Goal: Task Accomplishment & Management: Manage account settings

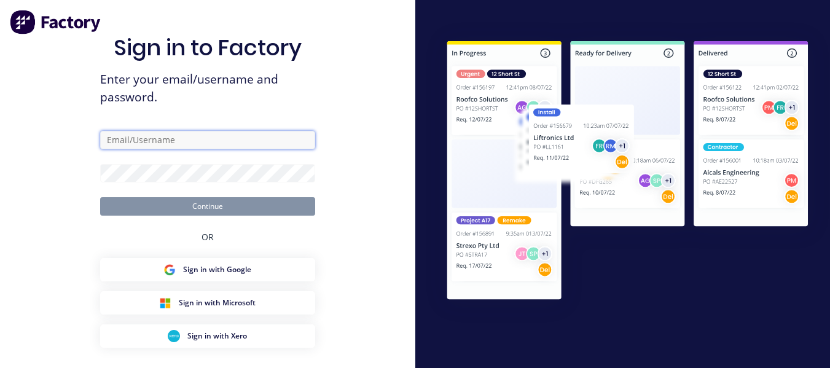
click at [173, 146] on input "text" at bounding box center [207, 140] width 215 height 18
type input "[EMAIL_ADDRESS][DOMAIN_NAME]"
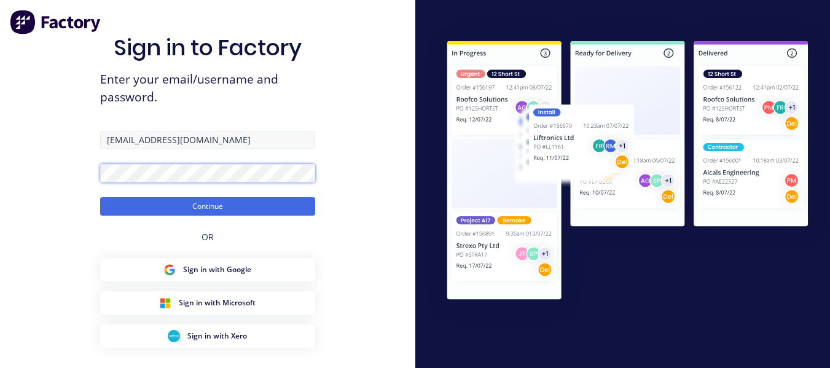
click at [100, 197] on button "Continue" at bounding box center [207, 206] width 215 height 18
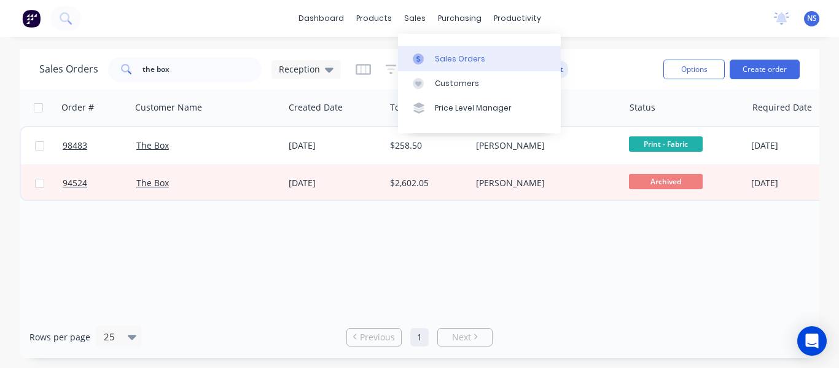
click at [454, 58] on div "Sales Orders" at bounding box center [460, 58] width 50 height 11
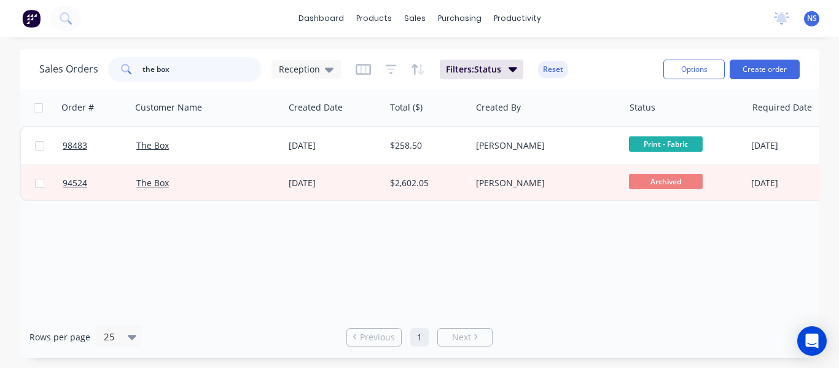
drag, startPoint x: 190, startPoint y: 69, endPoint x: 71, endPoint y: 57, distance: 120.4
click at [71, 57] on div "Sales Orders the box Reception" at bounding box center [190, 69] width 302 height 25
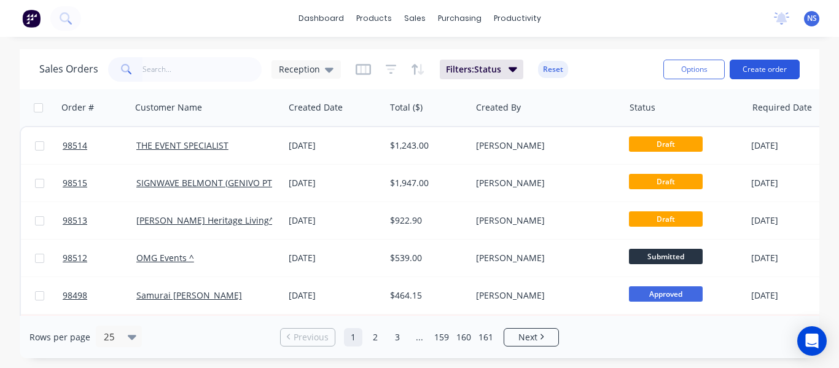
click at [765, 67] on button "Create order" at bounding box center [765, 70] width 70 height 20
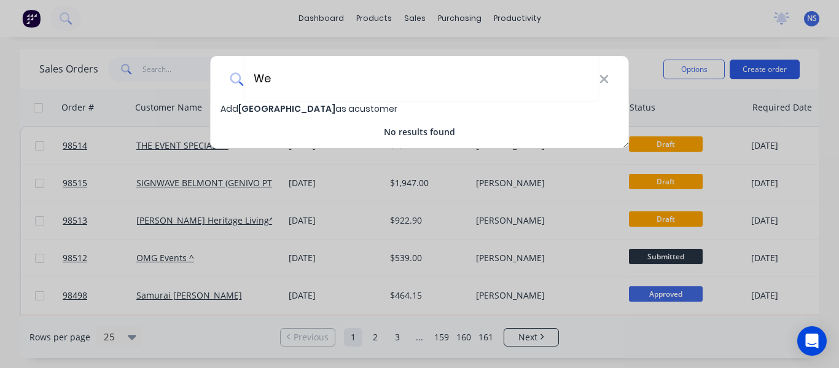
type input "W"
type input "Western Australian Gun Club"
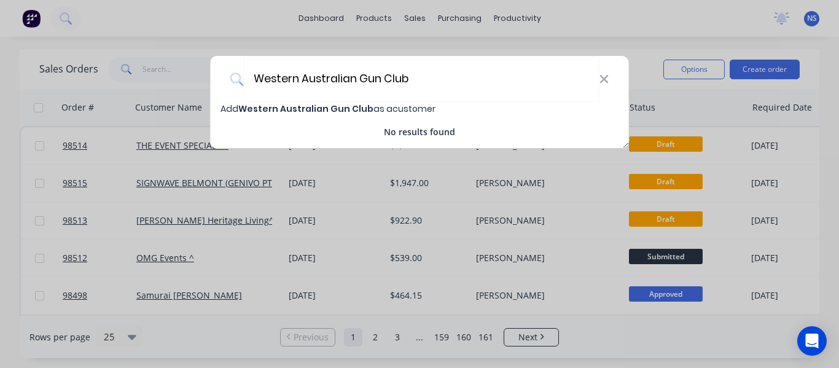
click at [338, 108] on span "Western Australian Gun Club" at bounding box center [305, 109] width 135 height 12
select select "AU"
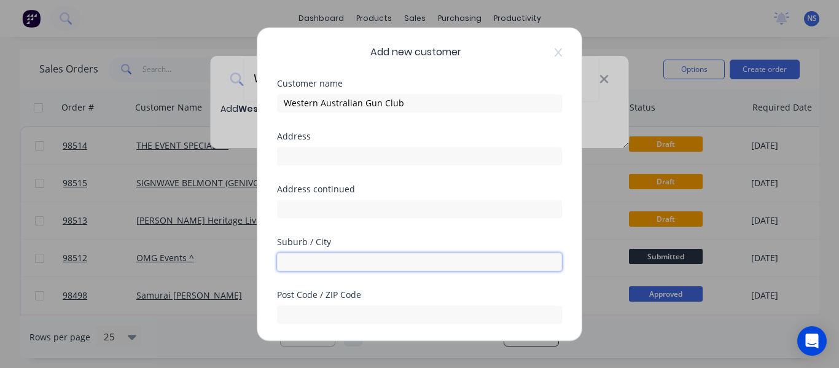
click at [309, 255] on input "text" at bounding box center [419, 261] width 285 height 18
type input "[PERSON_NAME]"
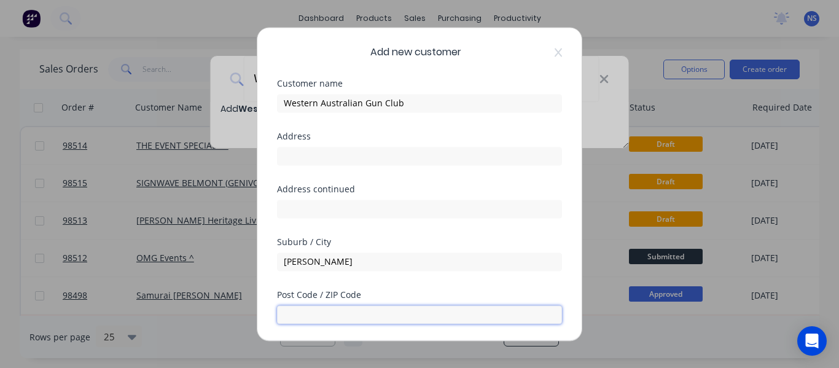
click at [313, 307] on input "text" at bounding box center [419, 314] width 285 height 18
type input "6068"
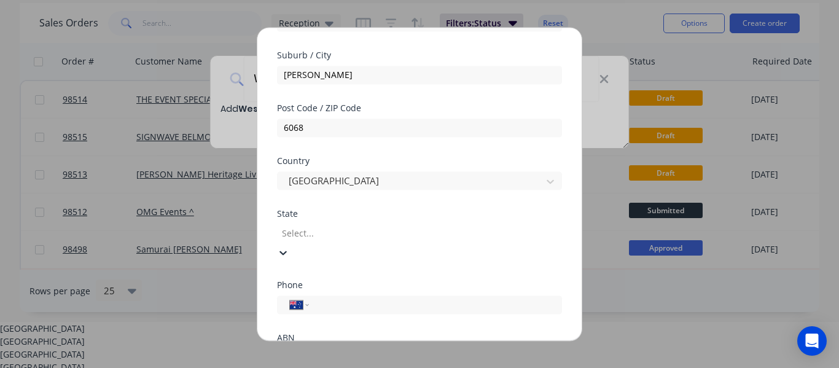
scroll to position [50, 0]
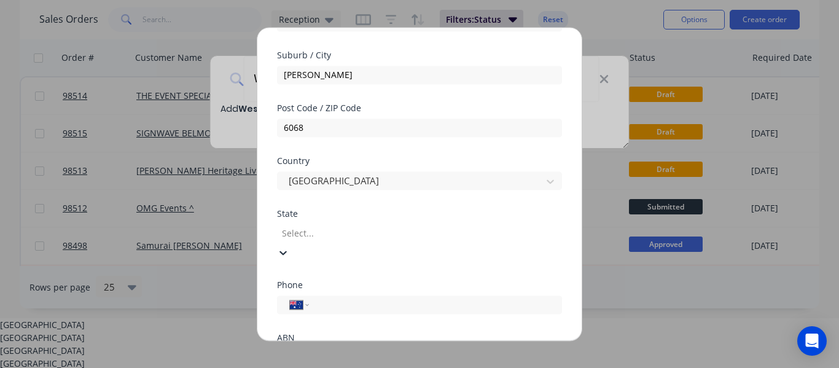
click at [455, 233] on div at bounding box center [369, 232] width 177 height 15
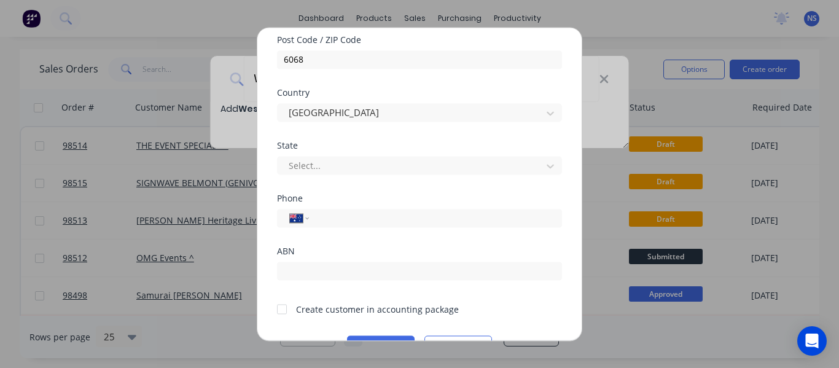
scroll to position [263, 0]
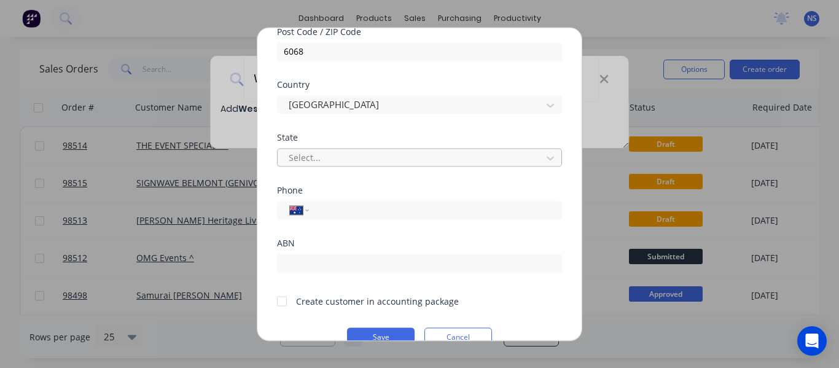
click at [465, 165] on div at bounding box center [411, 157] width 248 height 15
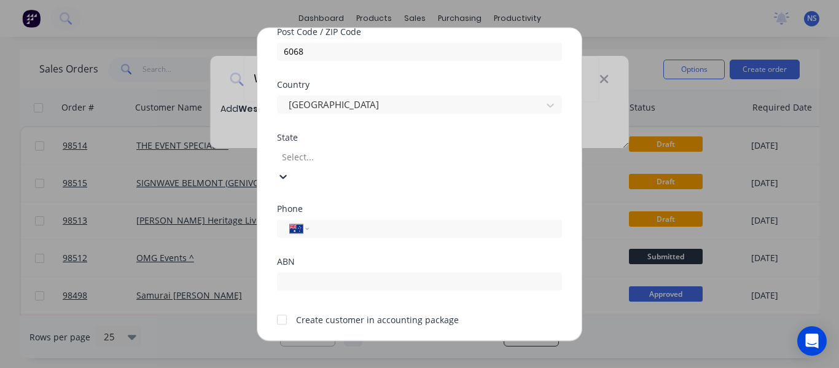
click at [458, 165] on div at bounding box center [369, 156] width 177 height 15
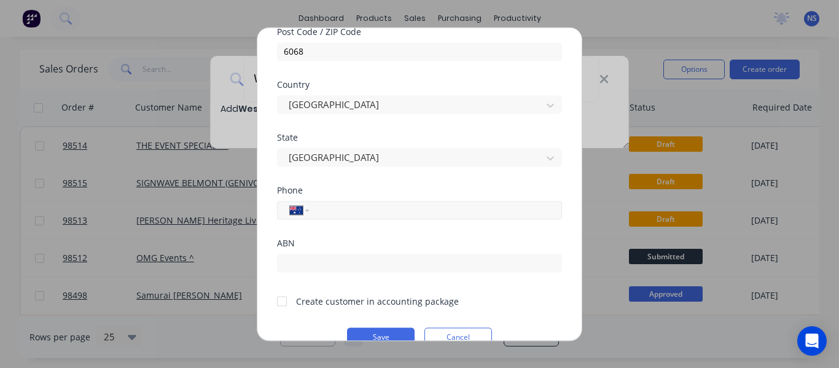
click at [375, 213] on input "tel" at bounding box center [434, 210] width 232 height 14
type input "0484 692 746"
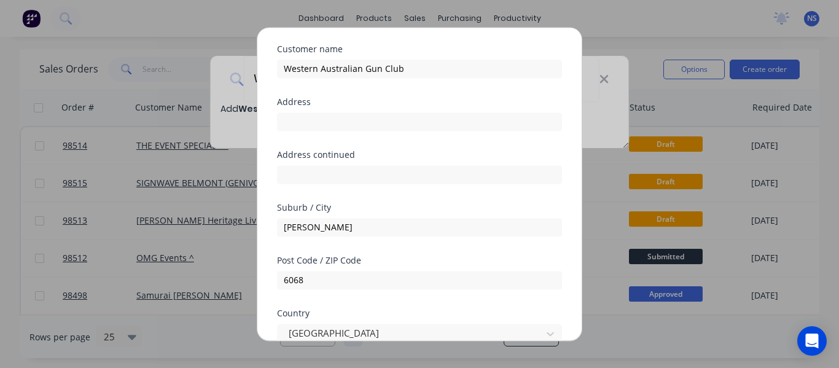
scroll to position [0, 0]
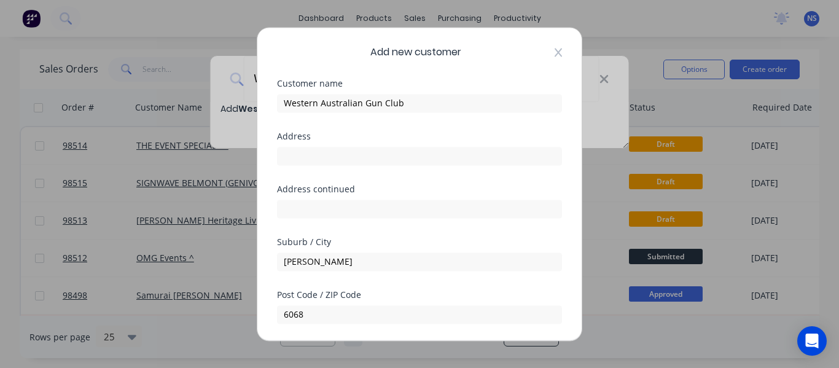
click at [555, 52] on icon at bounding box center [558, 52] width 7 height 9
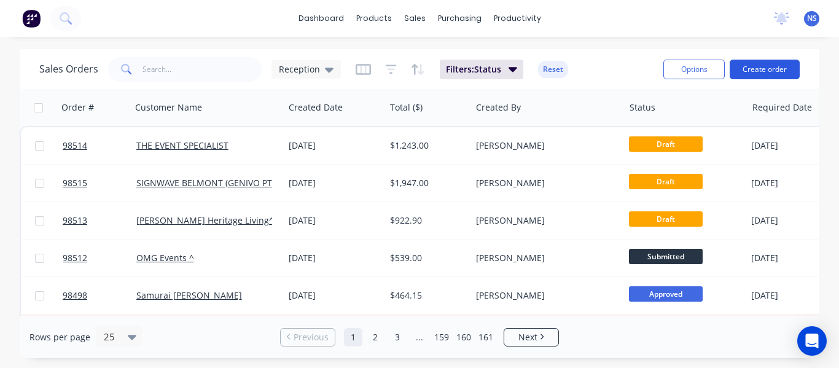
click at [764, 69] on button "Create order" at bounding box center [765, 70] width 70 height 20
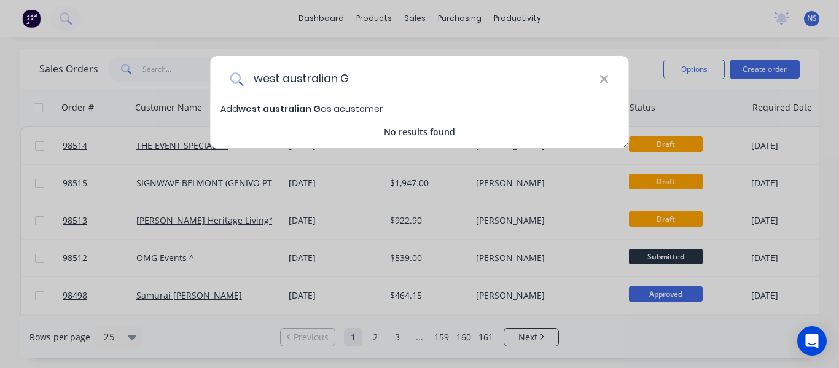
click at [287, 75] on input "west australian G" at bounding box center [421, 79] width 356 height 46
click at [257, 78] on input "west Australian G" at bounding box center [421, 79] width 356 height 46
click at [261, 78] on input "west Australian G" at bounding box center [421, 79] width 356 height 46
click at [348, 79] on input "West Australian G" at bounding box center [421, 79] width 356 height 46
type input "West Australian Gun Club"
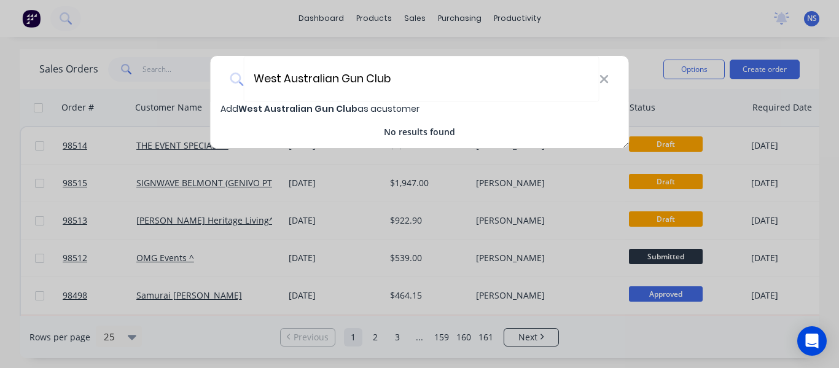
click at [314, 108] on span "West Australian Gun Club" at bounding box center [297, 109] width 119 height 12
select select "AU"
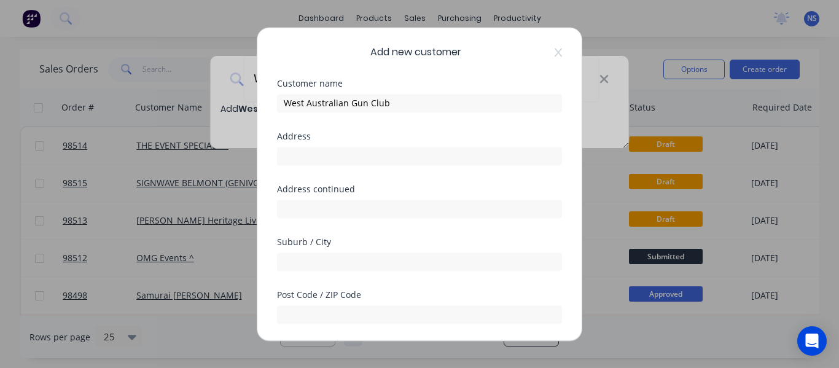
click at [322, 271] on div "Suburb / City" at bounding box center [419, 264] width 285 height 53
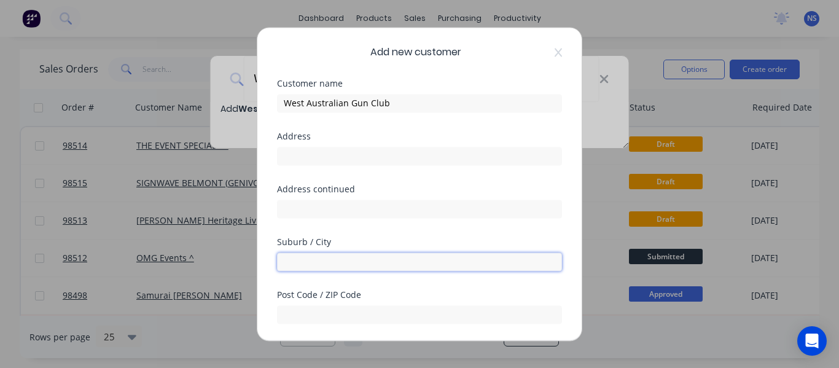
click at [319, 262] on input "text" at bounding box center [419, 261] width 285 height 18
type input "[PERSON_NAME]"
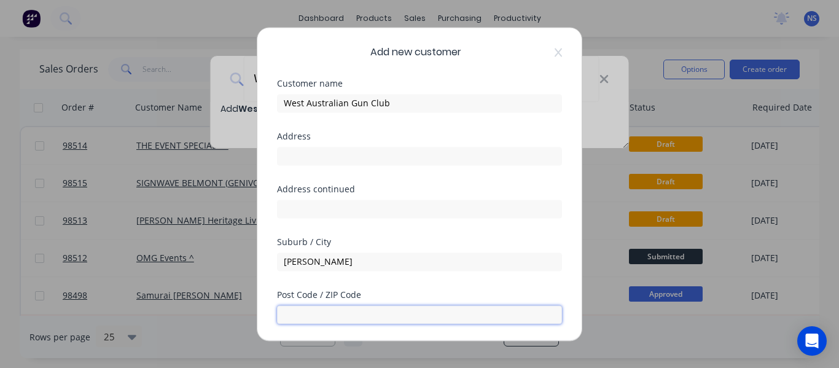
click at [315, 307] on input "text" at bounding box center [419, 314] width 285 height 18
type input "6068"
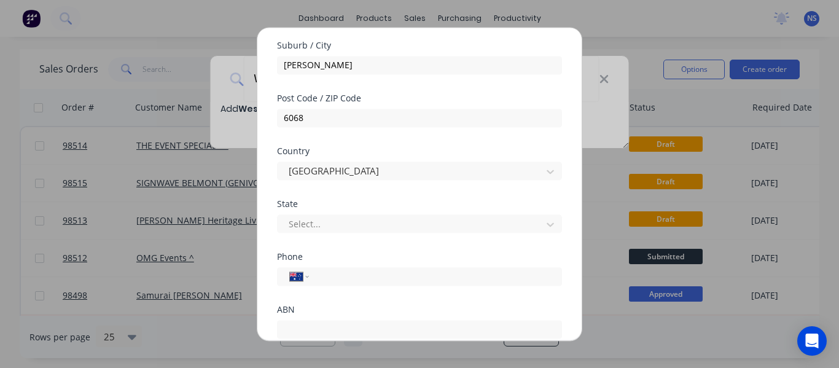
scroll to position [221, 0]
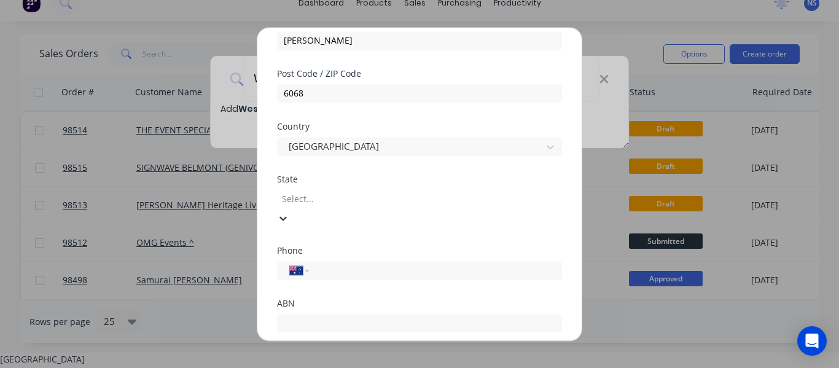
click at [449, 198] on div at bounding box center [369, 198] width 177 height 15
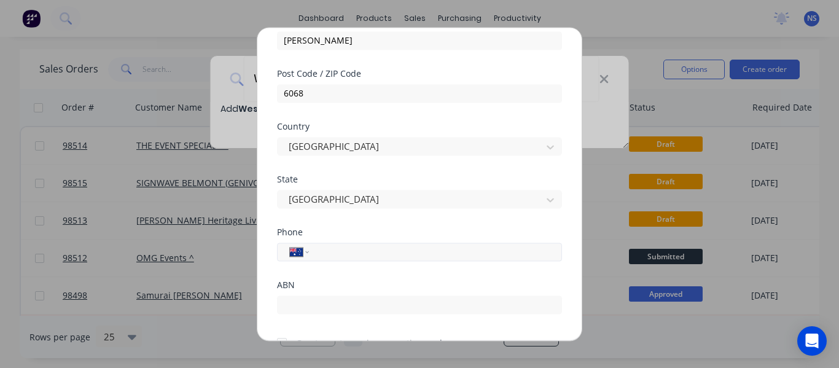
click at [381, 252] on input "tel" at bounding box center [434, 251] width 232 height 14
type input "0484 692 746"
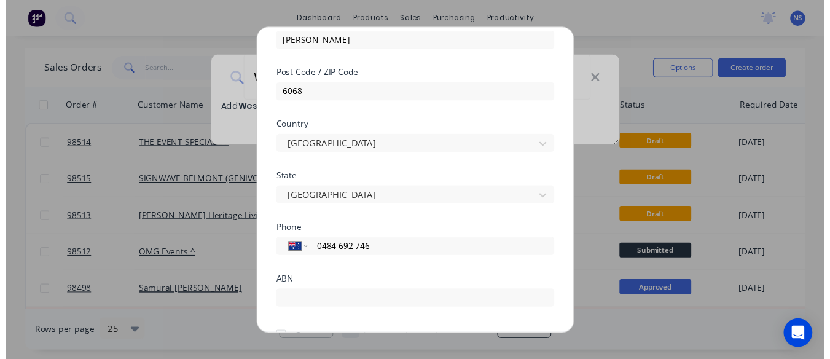
scroll to position [287, 0]
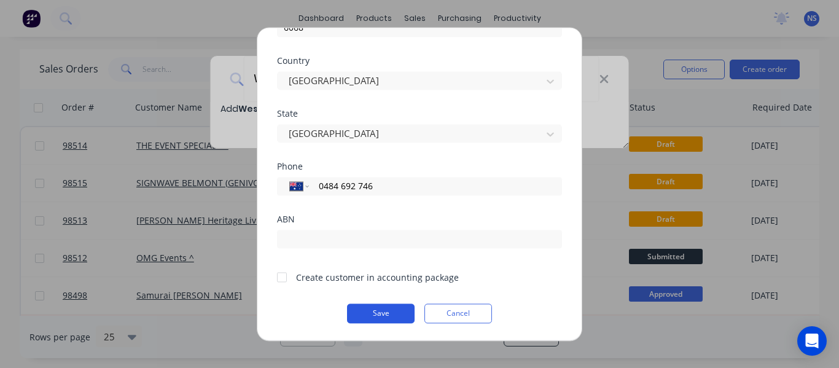
click at [376, 310] on button "Save" at bounding box center [381, 313] width 68 height 20
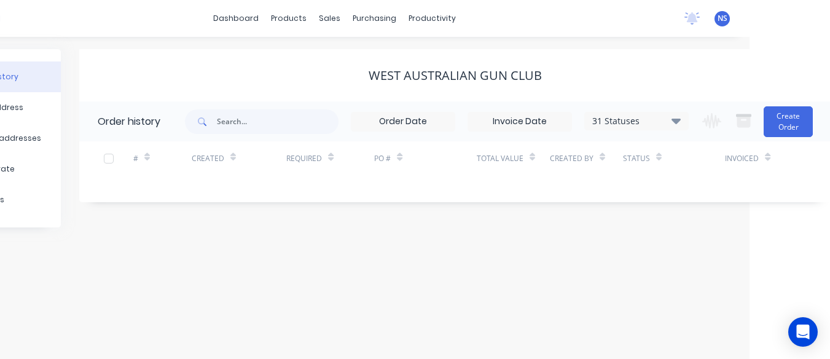
scroll to position [0, 82]
click at [781, 122] on button "Create Order" at bounding box center [786, 121] width 49 height 31
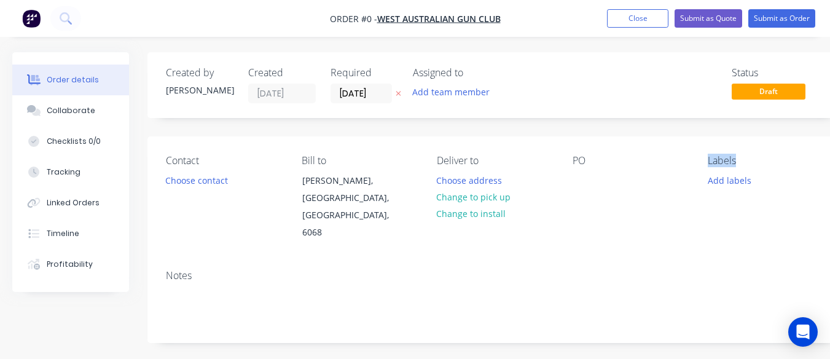
drag, startPoint x: 781, startPoint y: 122, endPoint x: 547, endPoint y: 108, distance: 233.9
click at [354, 96] on input "[DATE]" at bounding box center [361, 93] width 60 height 18
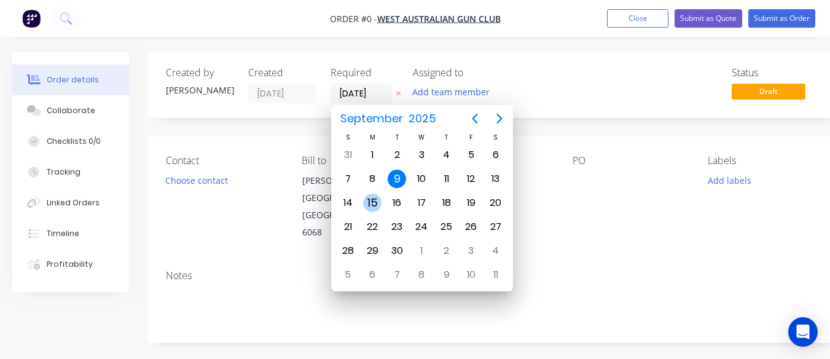
click at [374, 202] on div "15" at bounding box center [372, 203] width 18 height 18
type input "[DATE]"
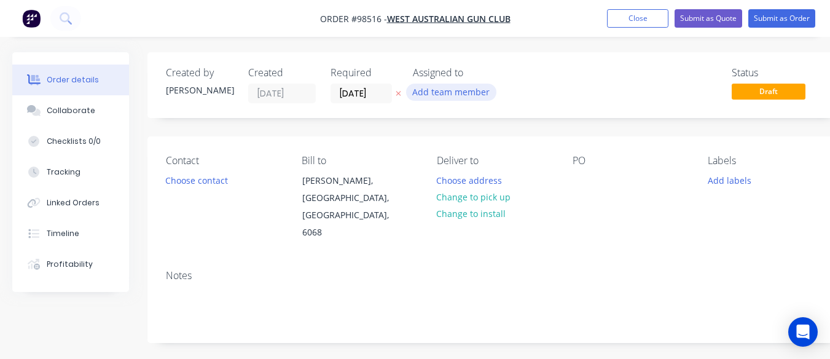
click at [445, 90] on button "Add team member" at bounding box center [451, 92] width 90 height 17
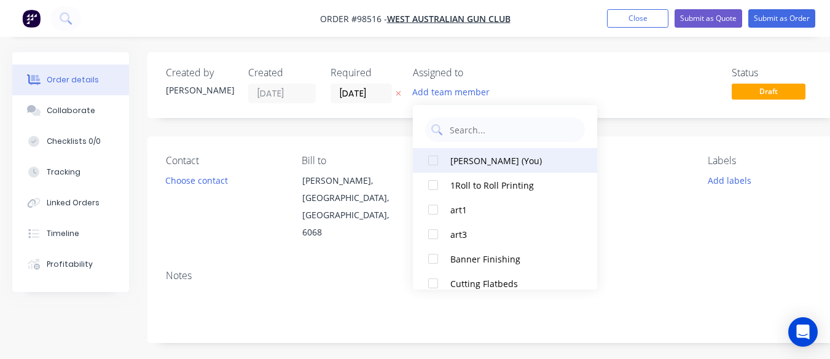
click at [474, 165] on div "[PERSON_NAME] (You)" at bounding box center [511, 160] width 123 height 13
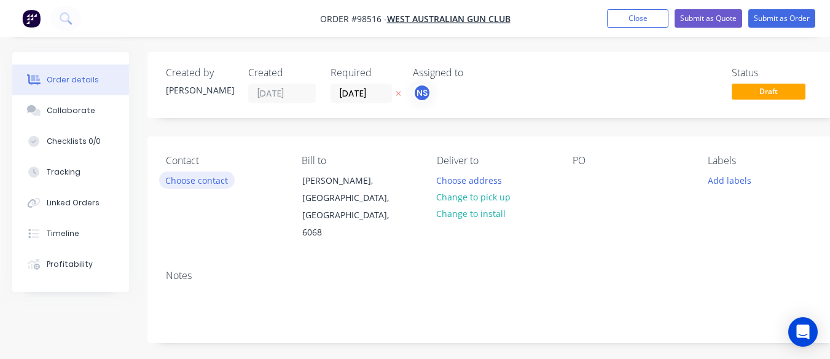
click at [197, 183] on button "Choose contact" at bounding box center [197, 179] width 76 height 17
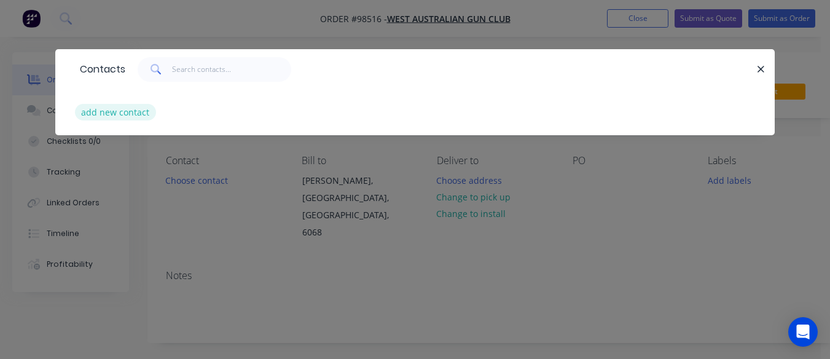
click at [131, 114] on button "add new contact" at bounding box center [115, 112] width 81 height 17
select select "AU"
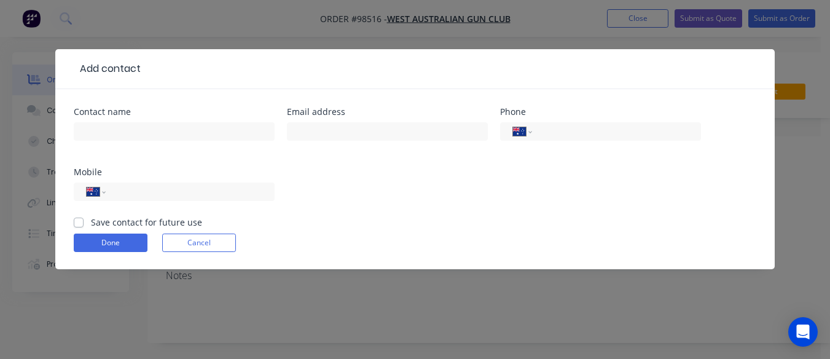
click at [124, 122] on div at bounding box center [174, 137] width 201 height 36
click at [118, 125] on input "text" at bounding box center [174, 131] width 201 height 18
type input "[PERSON_NAME]"
click at [297, 133] on input "text" at bounding box center [387, 131] width 201 height 18
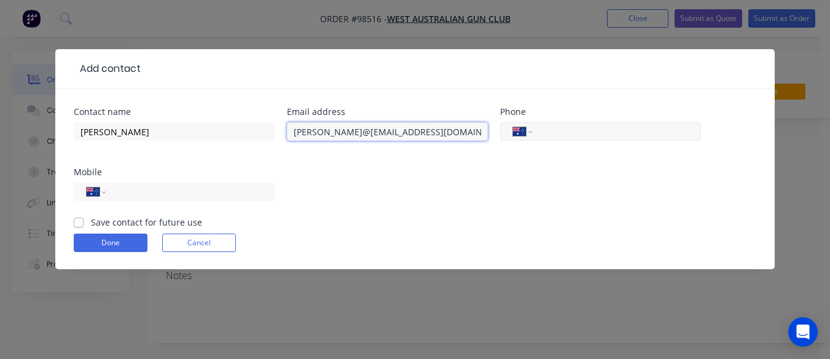
type input "[PERSON_NAME]@[EMAIL_ADDRESS][DOMAIN_NAME]"
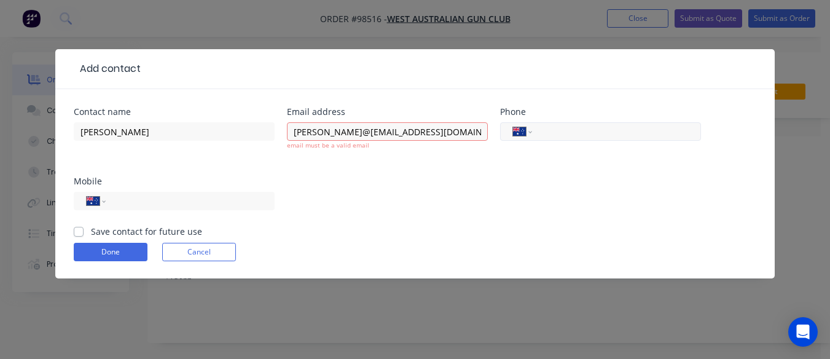
click at [549, 131] on input "tel" at bounding box center [614, 132] width 147 height 14
type input "0484 692 746"
drag, startPoint x: 596, startPoint y: 138, endPoint x: 533, endPoint y: 138, distance: 63.9
click at [533, 138] on div "International [GEOGRAPHIC_DATA] [GEOGRAPHIC_DATA] [GEOGRAPHIC_DATA] [GEOGRAPHIC…" at bounding box center [600, 131] width 201 height 18
drag, startPoint x: 533, startPoint y: 138, endPoint x: 514, endPoint y: 209, distance: 74.4
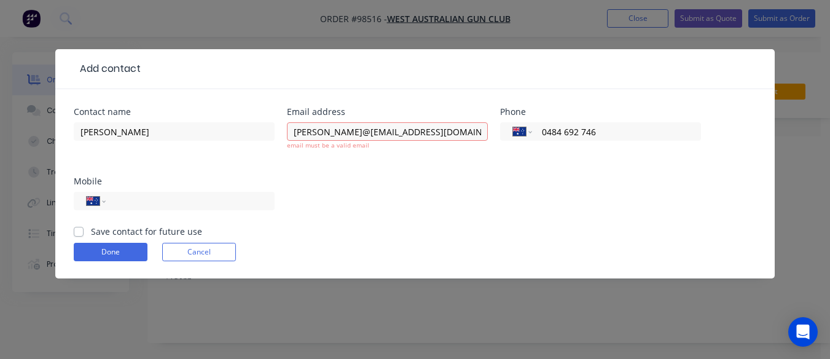
click at [514, 209] on div "Contact name [PERSON_NAME] address [PERSON_NAME]@[EMAIL_ADDRESS][DOMAIN_NAME] e…" at bounding box center [415, 166] width 682 height 117
drag, startPoint x: 598, startPoint y: 132, endPoint x: 539, endPoint y: 134, distance: 59.0
click at [539, 134] on div "International [GEOGRAPHIC_DATA] [GEOGRAPHIC_DATA] [GEOGRAPHIC_DATA] [GEOGRAPHIC…" at bounding box center [600, 131] width 201 height 18
click at [322, 131] on input "[PERSON_NAME]@[EMAIL_ADDRESS][DOMAIN_NAME]" at bounding box center [387, 131] width 201 height 18
type input "[PERSON_NAME][EMAIL_ADDRESS][DOMAIN_NAME]"
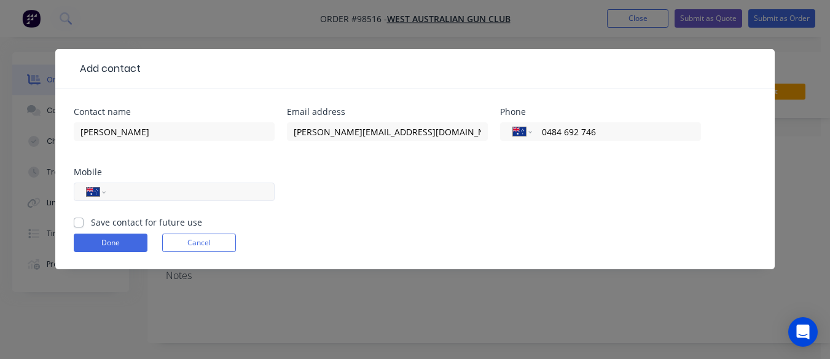
click at [126, 200] on div "International [GEOGRAPHIC_DATA] [GEOGRAPHIC_DATA] [GEOGRAPHIC_DATA] [GEOGRAPHIC…" at bounding box center [174, 191] width 201 height 18
type input "0484 692 746"
drag, startPoint x: 615, startPoint y: 136, endPoint x: 534, endPoint y: 138, distance: 80.5
click at [534, 138] on div "International [GEOGRAPHIC_DATA] [GEOGRAPHIC_DATA] [GEOGRAPHIC_DATA] [GEOGRAPHIC…" at bounding box center [600, 131] width 201 height 18
click at [91, 219] on label "Save contact for future use" at bounding box center [146, 222] width 111 height 13
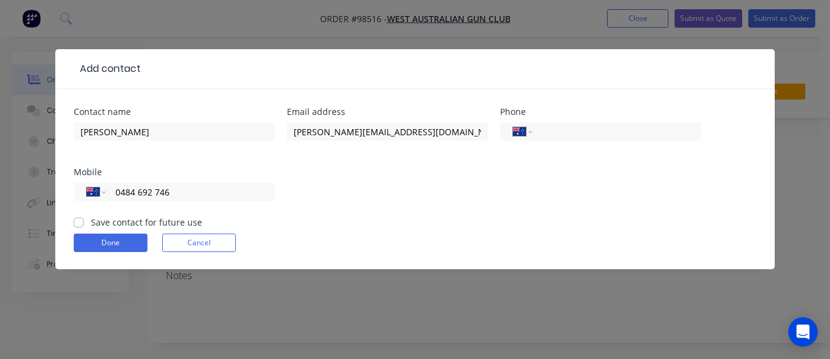
click at [80, 219] on input "Save contact for future use" at bounding box center [79, 222] width 10 height 12
checkbox input "true"
click at [111, 241] on button "Done" at bounding box center [111, 242] width 74 height 18
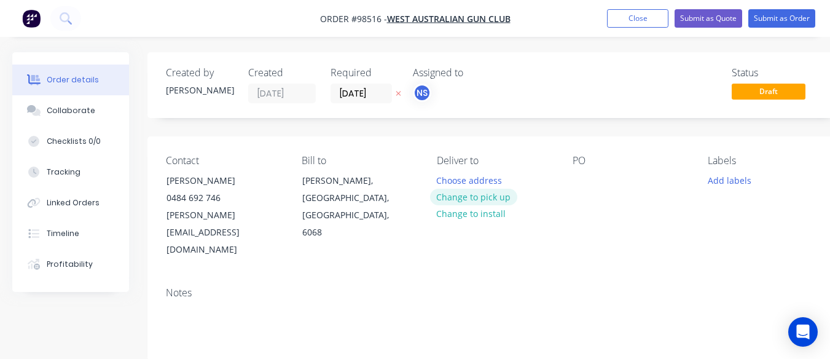
click at [466, 196] on button "Change to pick up" at bounding box center [473, 197] width 87 height 17
click at [447, 173] on div at bounding box center [447, 180] width 20 height 18
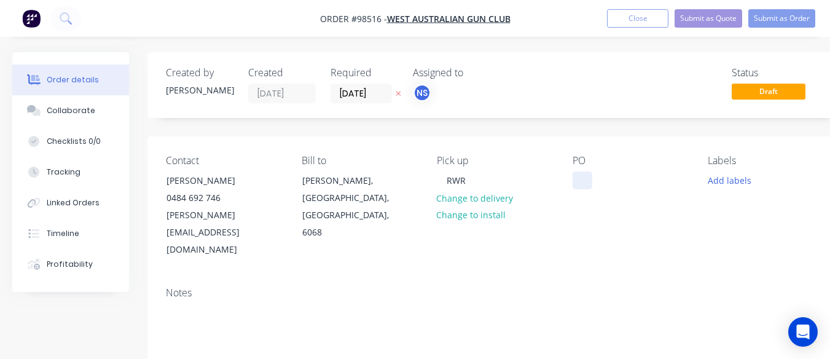
click at [579, 180] on div at bounding box center [583, 180] width 20 height 18
click at [727, 181] on button "Add labels" at bounding box center [729, 179] width 57 height 17
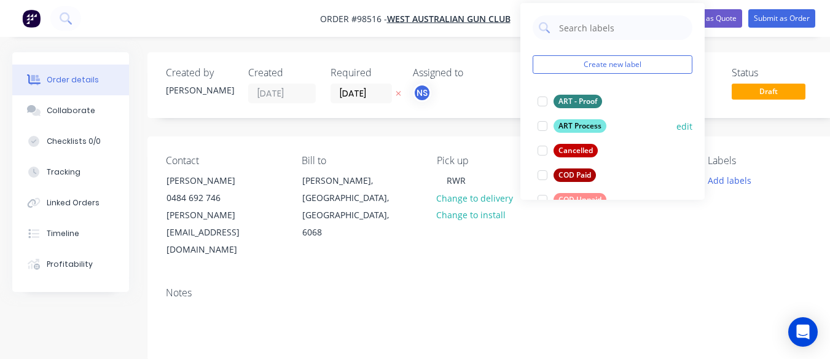
click at [544, 124] on div at bounding box center [542, 126] width 25 height 25
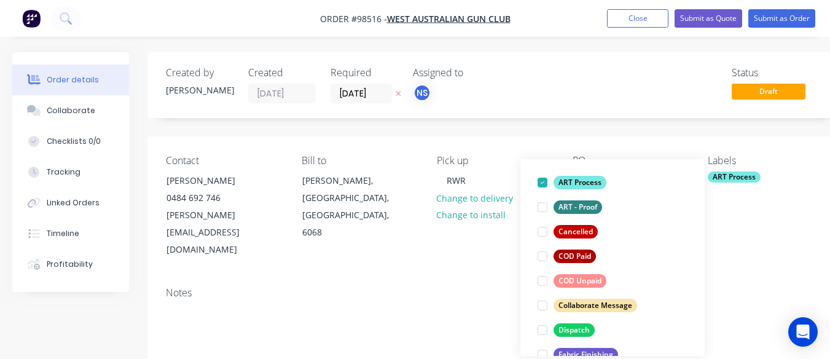
scroll to position [94, 0]
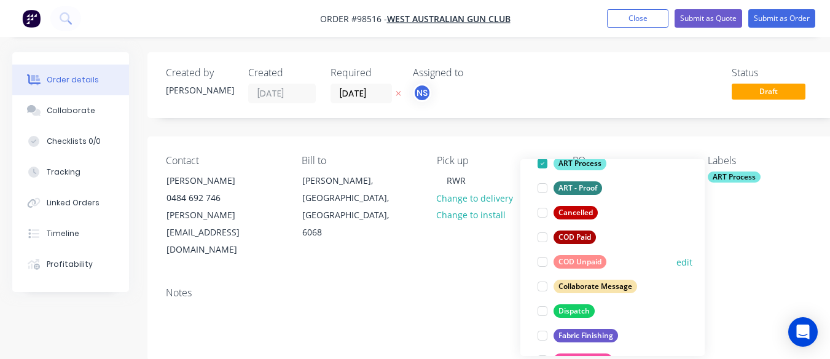
click at [544, 261] on div at bounding box center [542, 261] width 25 height 25
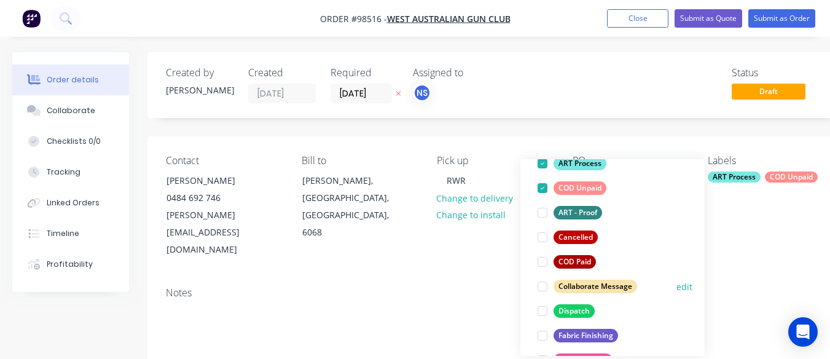
click at [543, 287] on div at bounding box center [542, 286] width 25 height 25
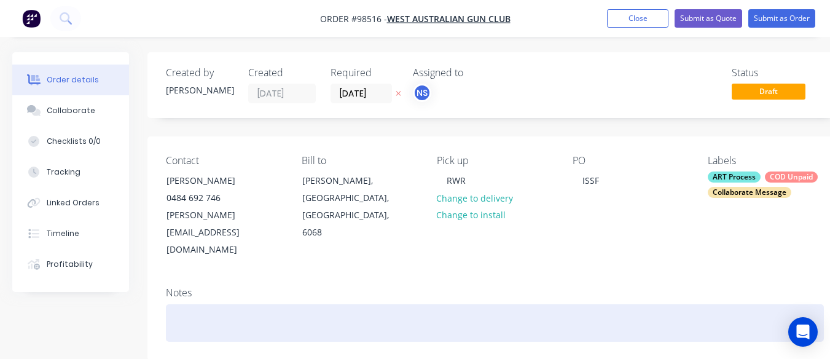
click at [543, 304] on div at bounding box center [495, 322] width 658 height 37
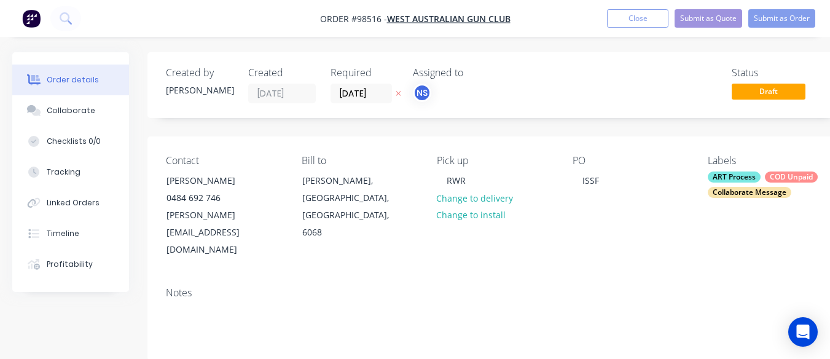
click at [750, 201] on div "Labels ART Process COD Unpaid Collaborate Message" at bounding box center [766, 207] width 116 height 104
click at [761, 187] on div "Collaborate Message" at bounding box center [750, 192] width 84 height 11
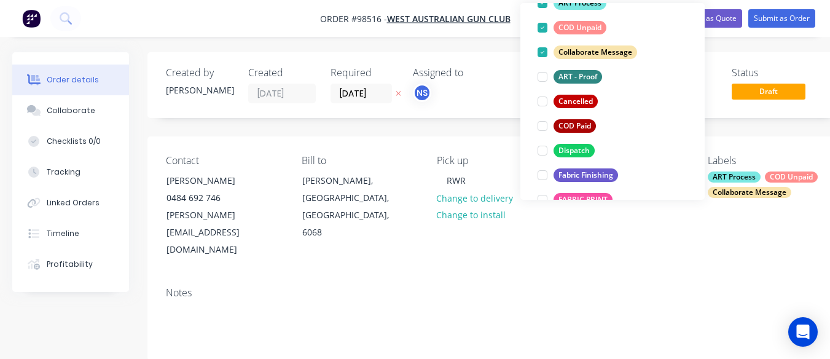
scroll to position [123, 0]
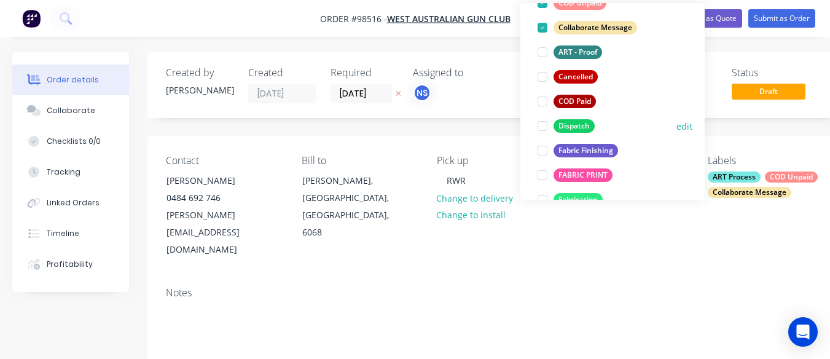
click at [545, 127] on div at bounding box center [542, 126] width 25 height 25
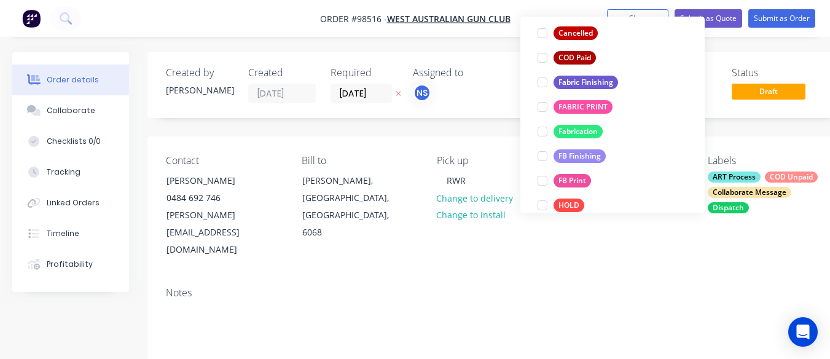
scroll to position [221, 0]
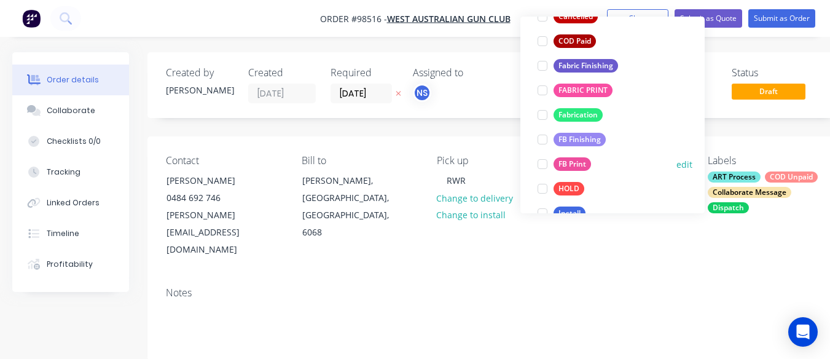
click at [544, 162] on div at bounding box center [542, 164] width 25 height 25
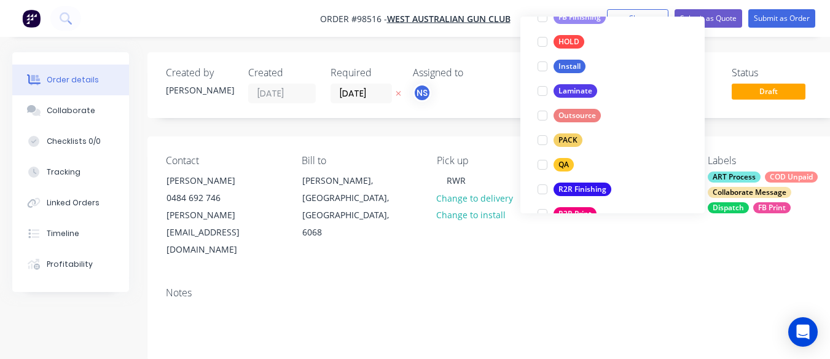
scroll to position [369, 0]
click at [541, 92] on div at bounding box center [542, 90] width 25 height 25
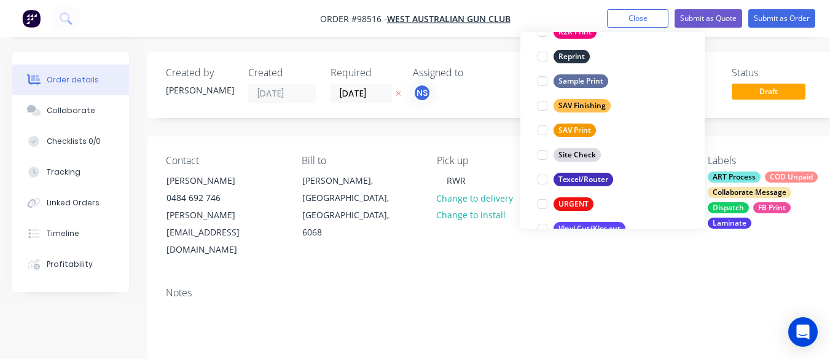
scroll to position [590, 0]
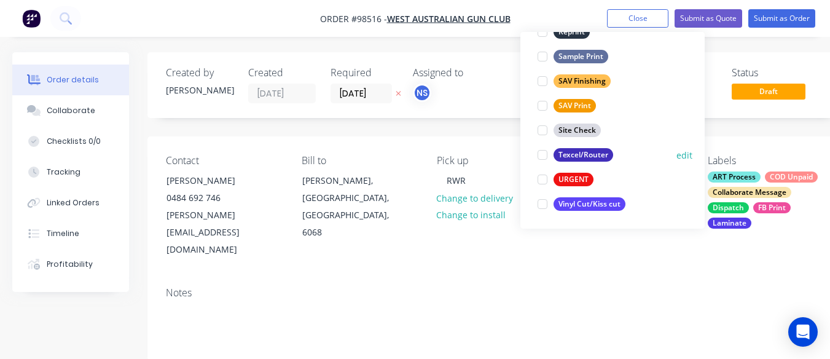
click at [546, 155] on div at bounding box center [542, 155] width 25 height 25
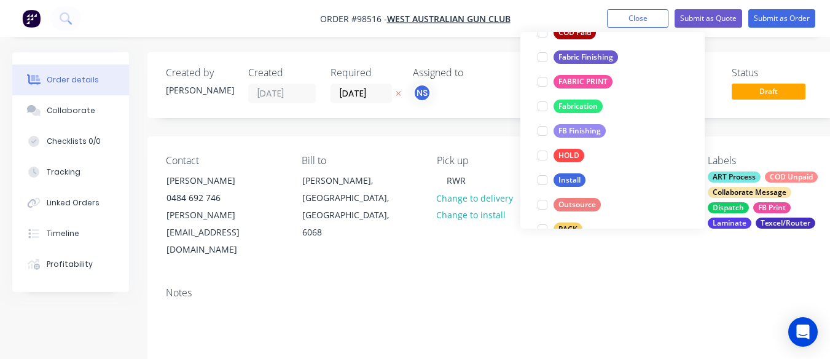
scroll to position [434, 0]
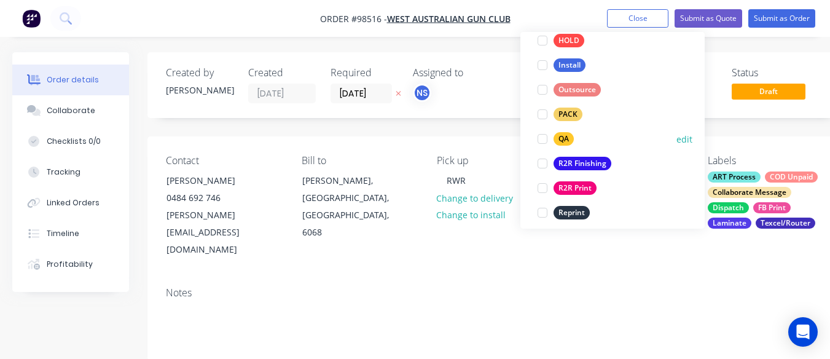
click at [541, 138] on div at bounding box center [542, 139] width 25 height 25
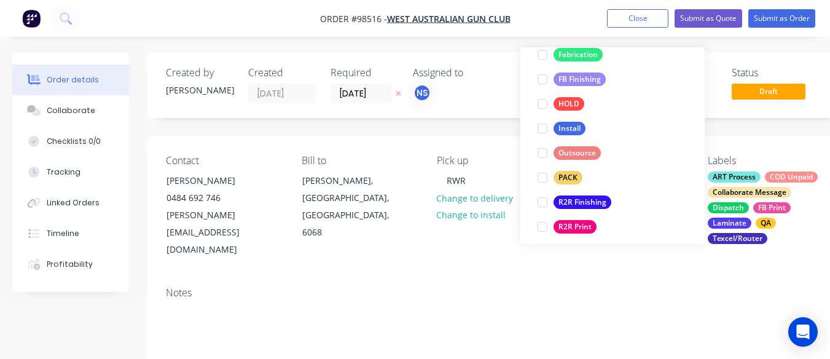
scroll to position [425, 0]
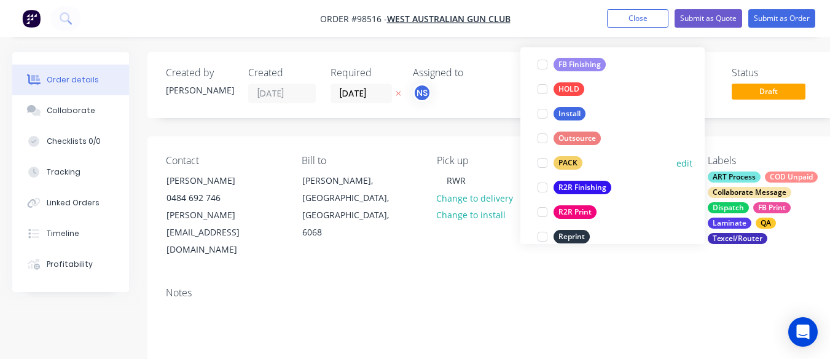
click at [544, 165] on div at bounding box center [542, 163] width 25 height 25
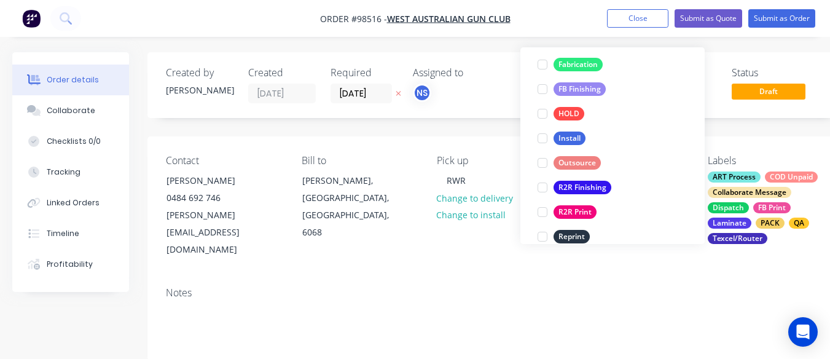
scroll to position [130, 0]
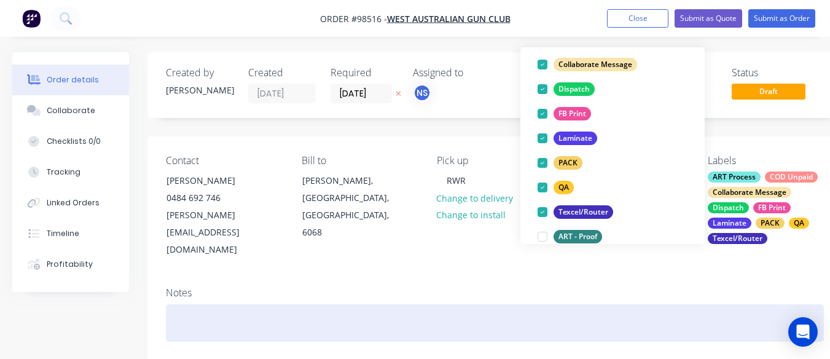
click at [192, 310] on div at bounding box center [495, 322] width 658 height 37
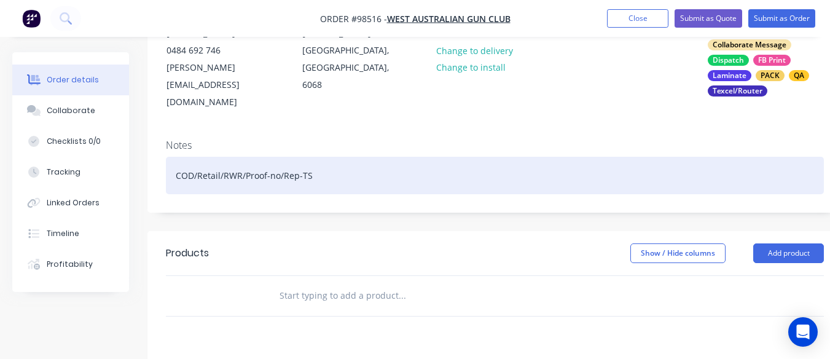
scroll to position [172, 0]
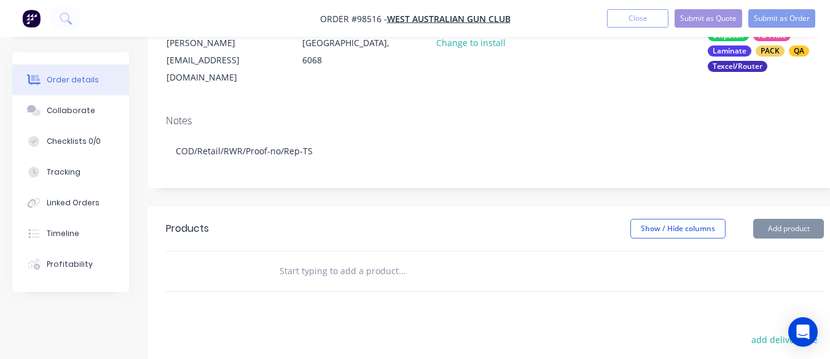
click at [297, 259] on input "text" at bounding box center [402, 271] width 246 height 25
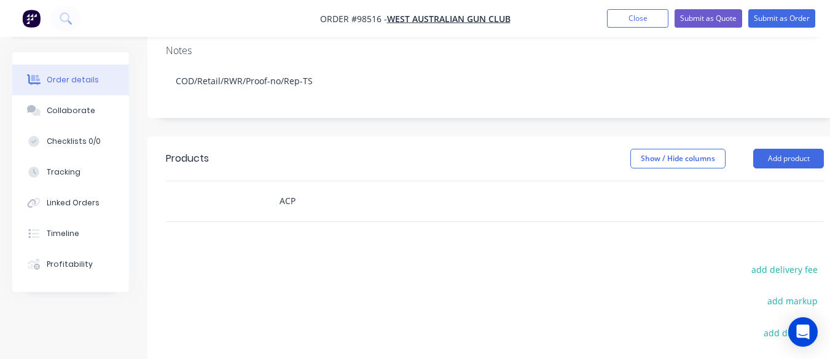
scroll to position [246, 0]
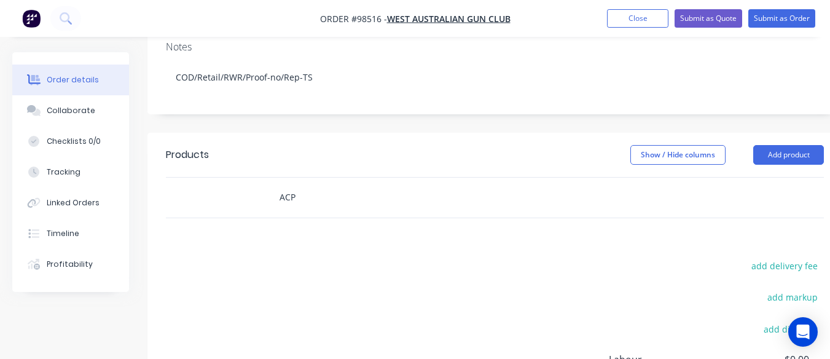
type input "ACP"
click at [310, 215] on div "Products Show / Hide columns Add product ACP add delivery fee add markup add di…" at bounding box center [494, 323] width 695 height 380
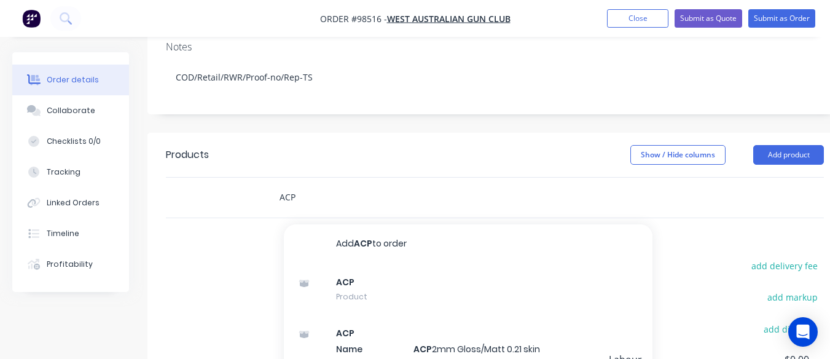
click at [298, 185] on input "ACP" at bounding box center [402, 197] width 246 height 25
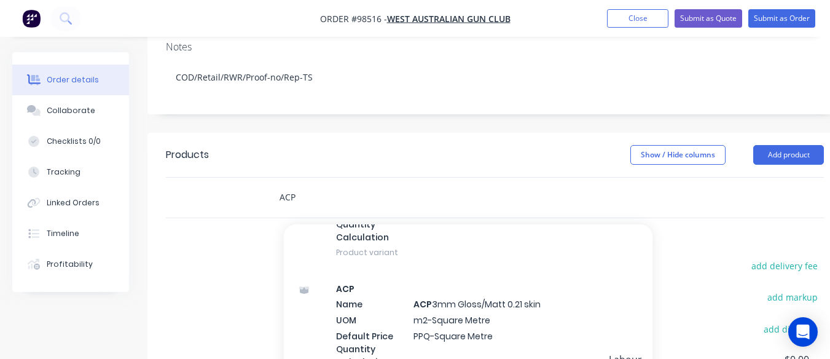
scroll to position [191, 0]
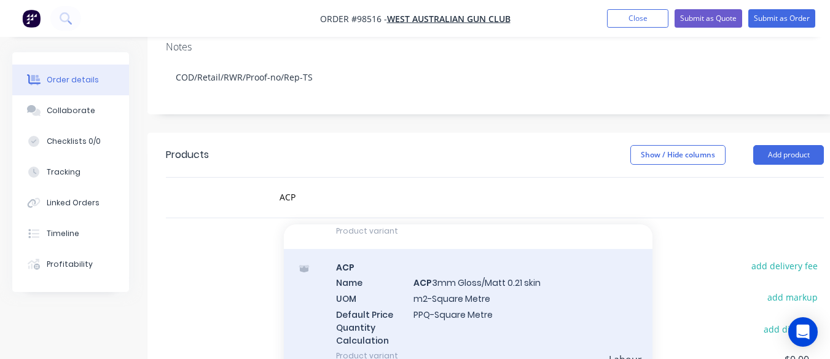
click at [442, 290] on div "ACP Name ACP 3mm Gloss/Matt 0.21 skin UOM m2-Square Metre Default Price Quantit…" at bounding box center [468, 311] width 369 height 125
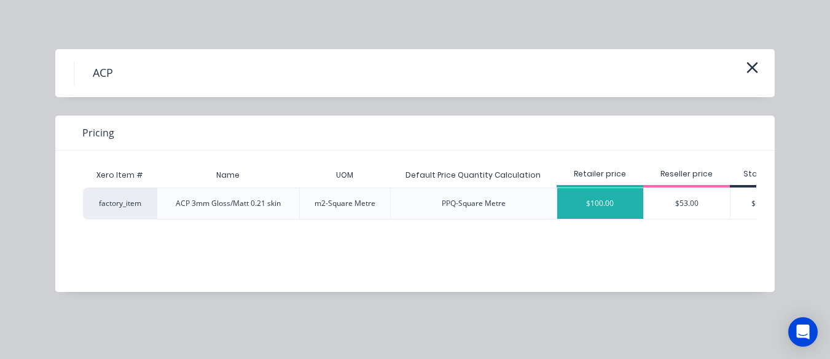
click at [613, 198] on div "$100.00" at bounding box center [600, 203] width 86 height 31
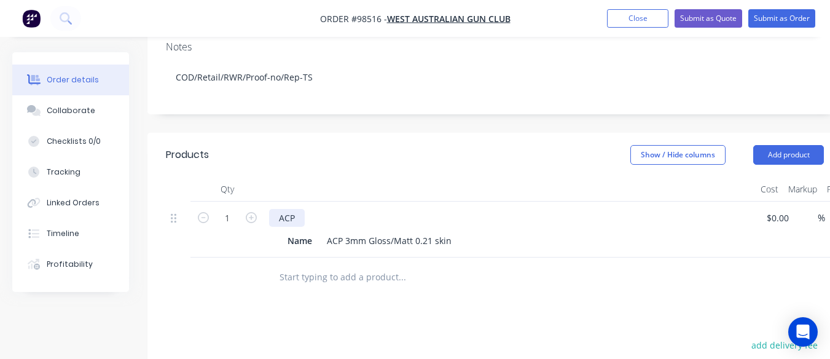
click at [295, 209] on div "ACP" at bounding box center [287, 218] width 36 height 18
drag, startPoint x: 287, startPoint y: 225, endPoint x: 326, endPoint y: 225, distance: 38.7
click at [326, 232] on div "Name ACP 3mm Gloss/[PERSON_NAME] 0.21 skin" at bounding box center [508, 241] width 450 height 18
click at [312, 232] on div "Name" at bounding box center [300, 241] width 34 height 18
drag, startPoint x: 312, startPoint y: 225, endPoint x: 264, endPoint y: 219, distance: 49.0
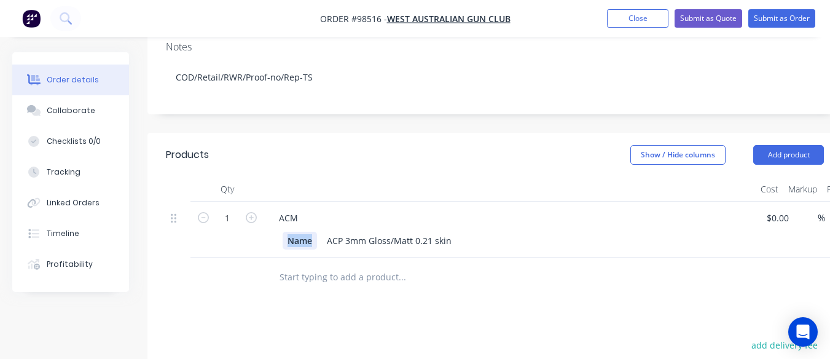
click at [264, 219] on div "1 ACM Name ACP 3mm Gloss/Matt 0.21 skin $0.00 $0.00 % $100.00 $100.00 $100.00 $…" at bounding box center [495, 229] width 658 height 56
click at [324, 232] on div "ACP 3mm Gloss/Matt 0.21 skin" at bounding box center [389, 241] width 135 height 18
click at [311, 232] on div "Name" at bounding box center [300, 241] width 34 height 18
click at [324, 232] on div "ACP 3mm Gloss/Matt 0.21 skin" at bounding box center [373, 241] width 135 height 18
click at [325, 232] on div "ACP 3mm Gloss/Matt 0.21 skin" at bounding box center [373, 241] width 135 height 18
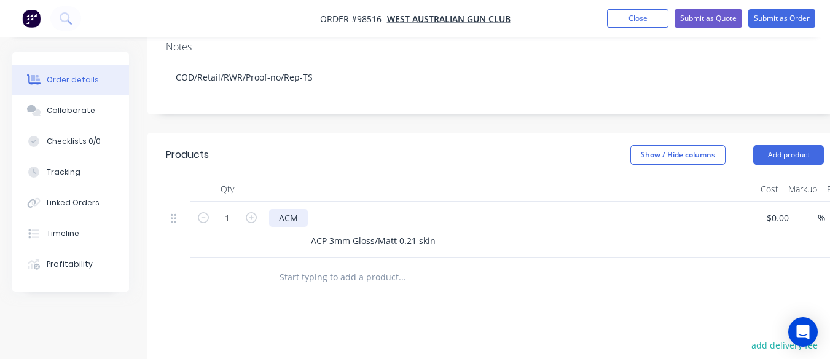
click at [301, 209] on div "ACM" at bounding box center [288, 218] width 39 height 18
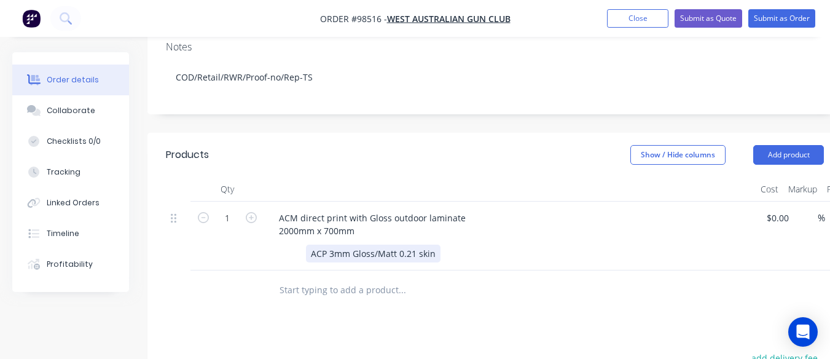
click at [434, 244] on div "ACP 3mm Gloss/Matt 0.21 skin" at bounding box center [373, 253] width 135 height 18
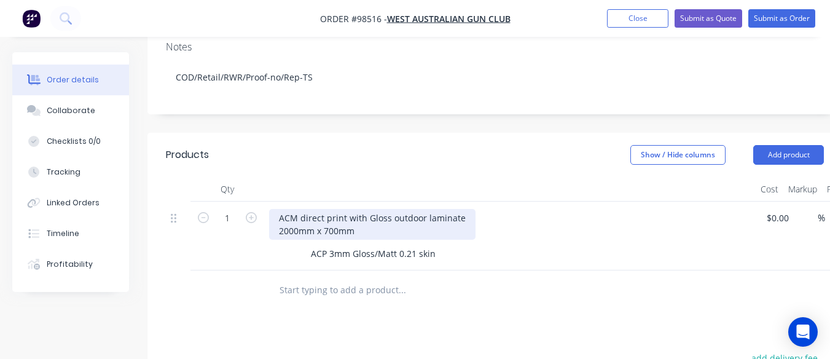
click at [278, 218] on div "ACM direct print with Gloss outdoor laminate 2000mm x 700mm" at bounding box center [372, 224] width 206 height 31
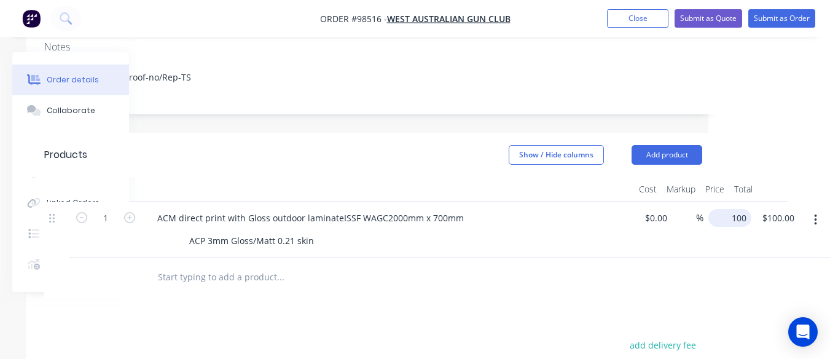
scroll to position [246, 104]
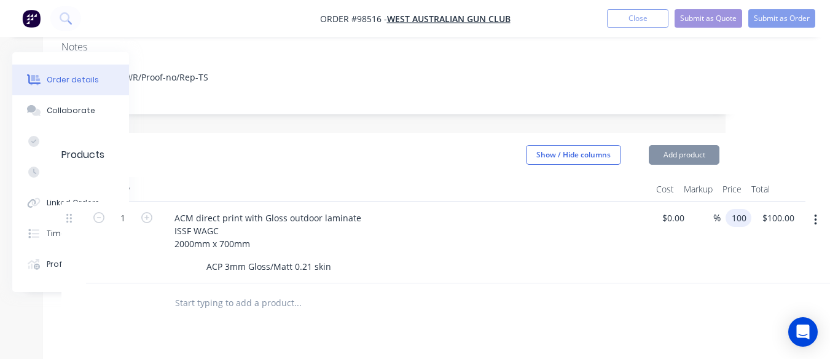
click at [730, 209] on input "100" at bounding box center [740, 218] width 21 height 18
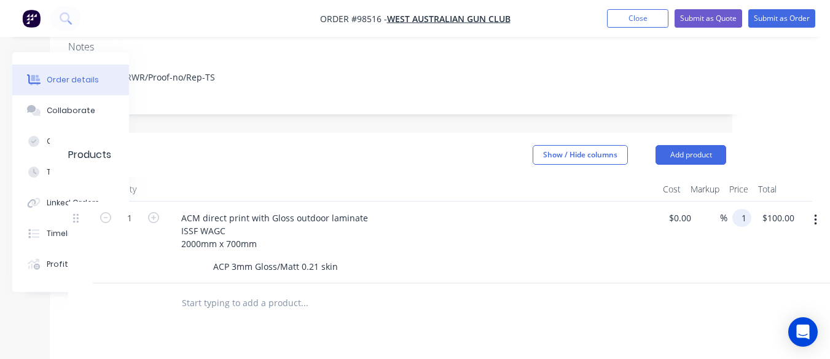
scroll to position [246, 98]
type input "$195.00"
click at [248, 291] on input "text" at bounding box center [304, 303] width 246 height 25
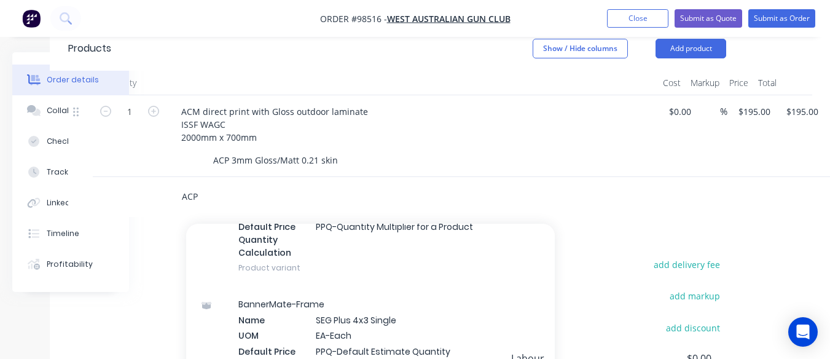
scroll to position [46021, 0]
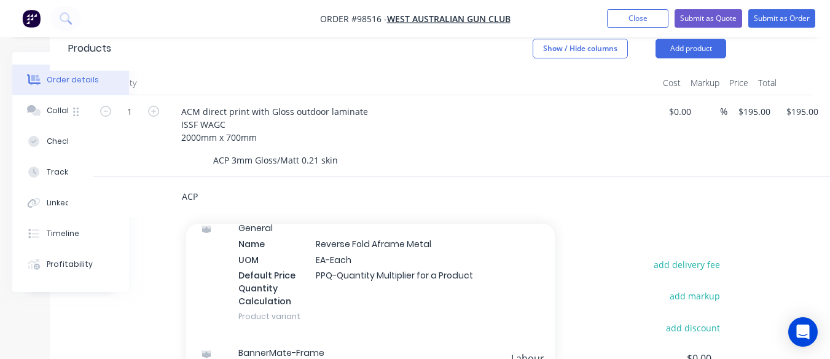
click at [213, 184] on input "ACP" at bounding box center [304, 196] width 246 height 25
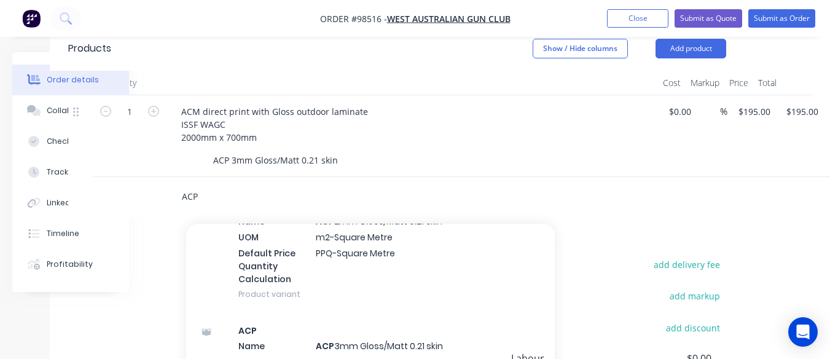
scroll to position [133, 0]
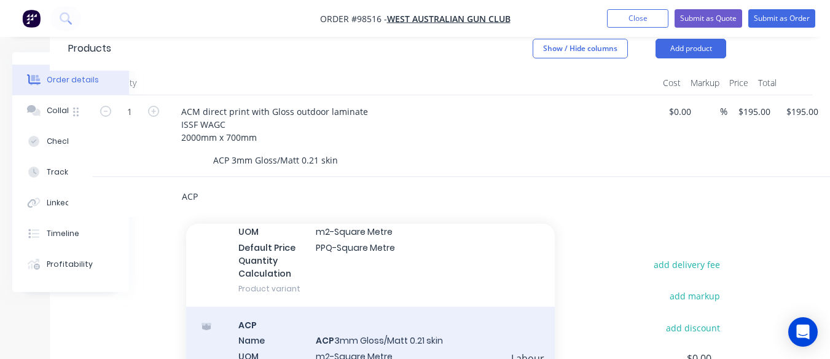
type input "ACP"
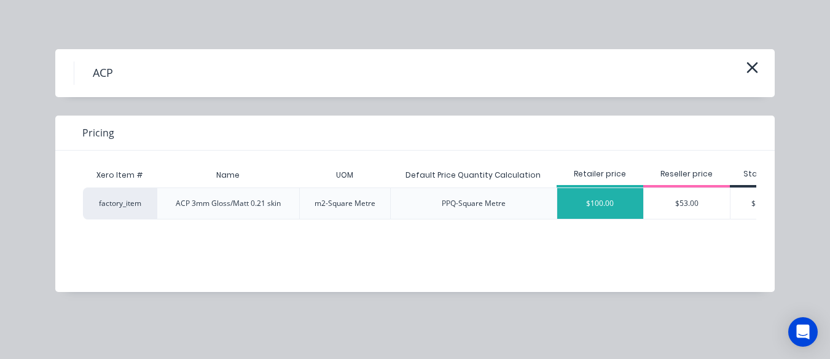
click at [590, 206] on div "$100.00" at bounding box center [600, 203] width 86 height 31
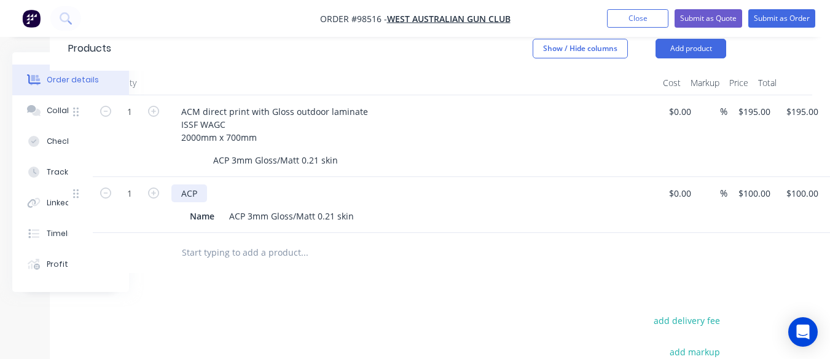
click at [198, 184] on div "ACP" at bounding box center [189, 193] width 36 height 18
click at [153, 187] on icon "button" at bounding box center [153, 192] width 11 height 11
type input "2"
type input "$200.00"
click at [203, 184] on div "ACM" at bounding box center [190, 193] width 39 height 18
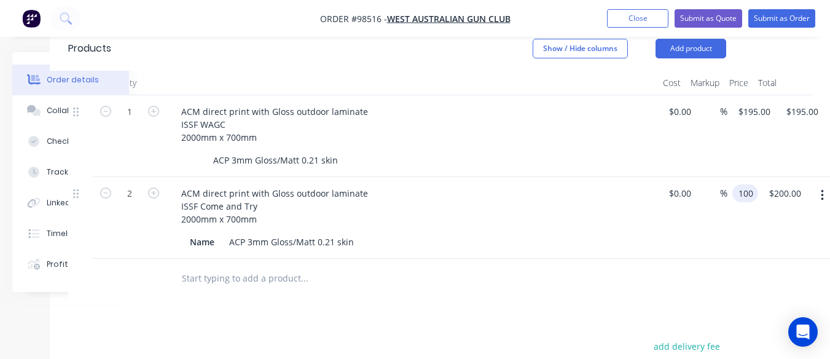
click at [754, 184] on input "100" at bounding box center [747, 193] width 21 height 18
type input "$195.00"
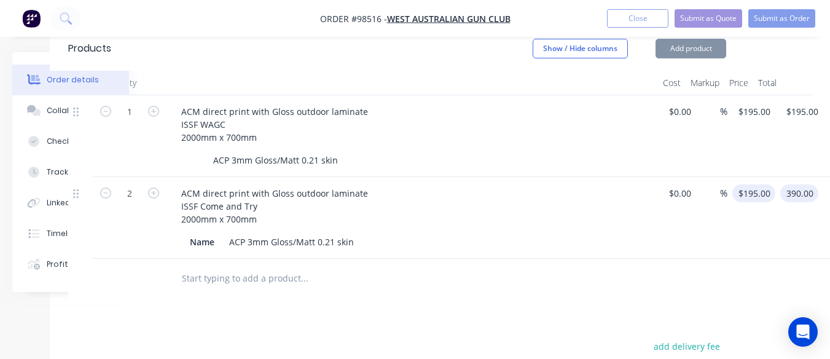
type input "$390.00"
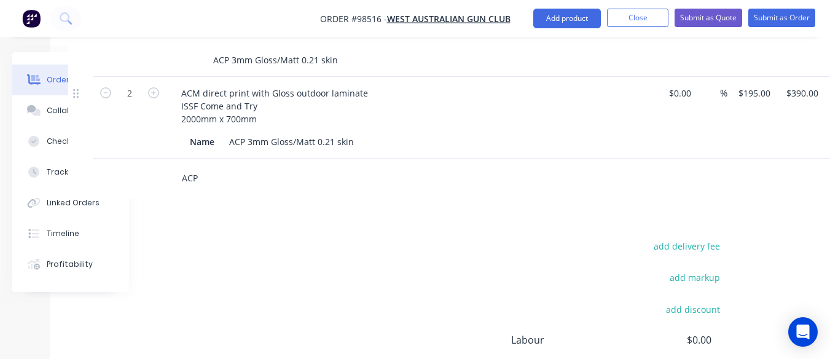
scroll to position [454, 98]
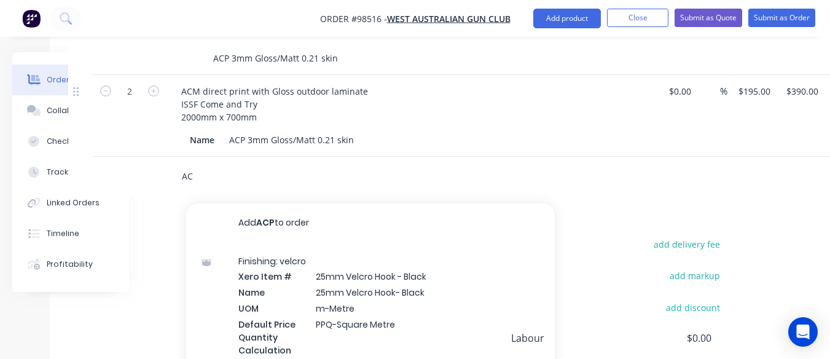
type input "A"
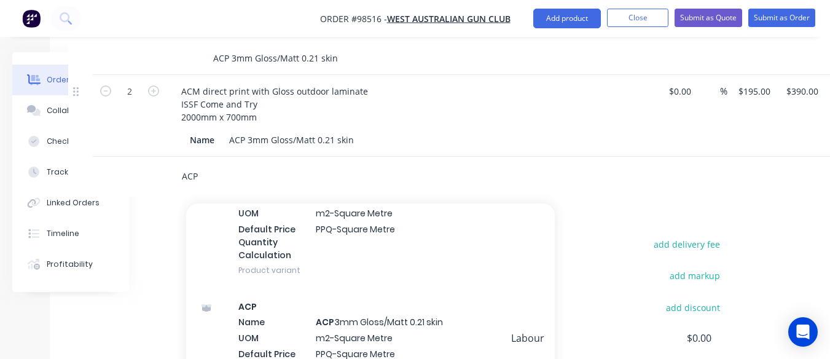
scroll to position [139, 0]
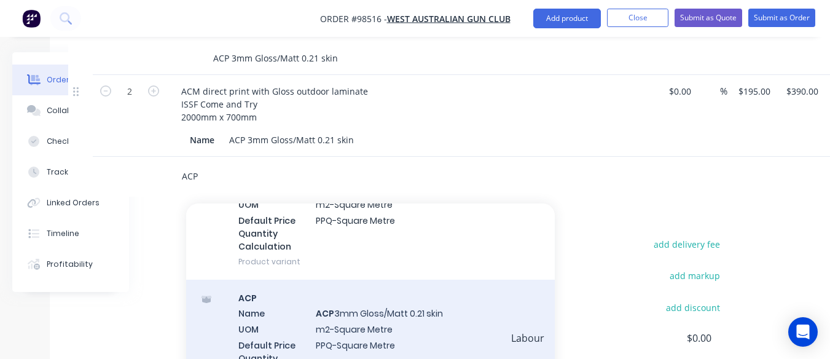
type input "ACP"
click at [432, 308] on div "ACP Name ACP 3mm Gloss/Matt 0.21 skin UOM m2-Square Metre Default Price Quantit…" at bounding box center [370, 342] width 369 height 125
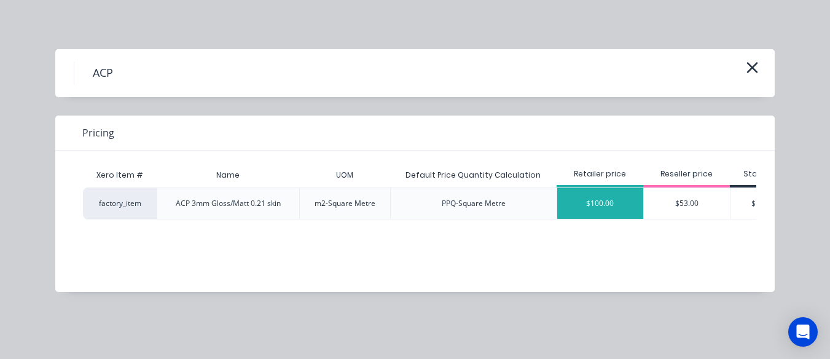
click at [605, 206] on div "$100.00" at bounding box center [600, 203] width 86 height 31
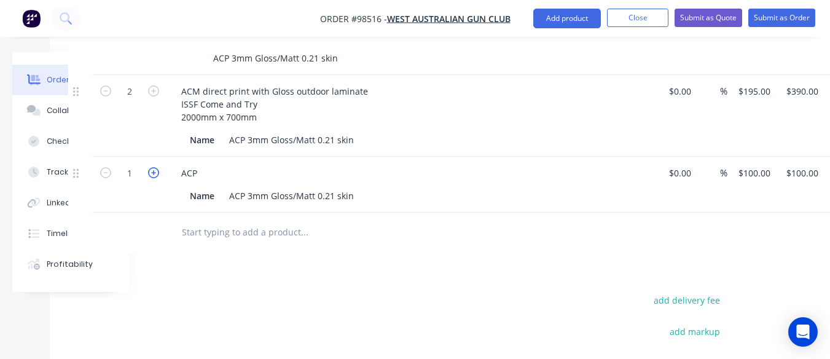
click at [151, 167] on icon "button" at bounding box center [153, 172] width 11 height 11
type input "2"
type input "$200.00"
click at [153, 167] on icon "button" at bounding box center [153, 172] width 11 height 11
type input "3"
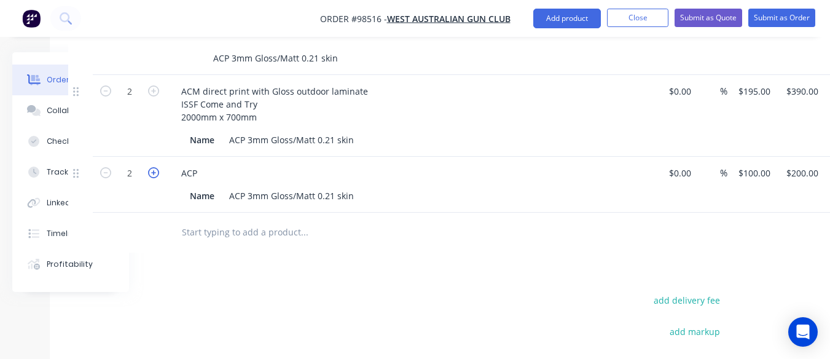
type input "$300.00"
click at [195, 164] on div "ACP" at bounding box center [189, 173] width 36 height 18
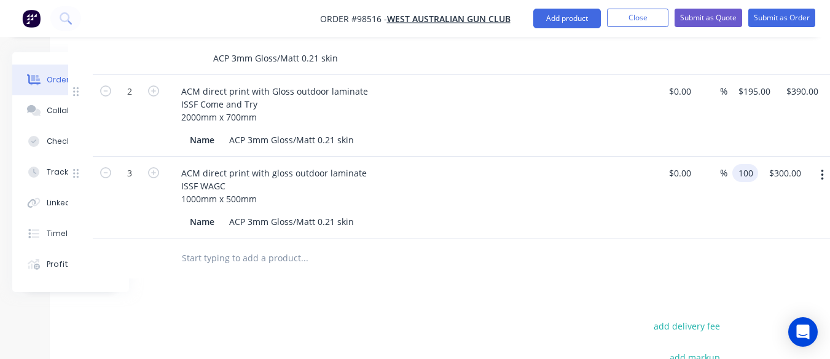
click at [752, 164] on input "100" at bounding box center [747, 173] width 21 height 18
type input "67.50"
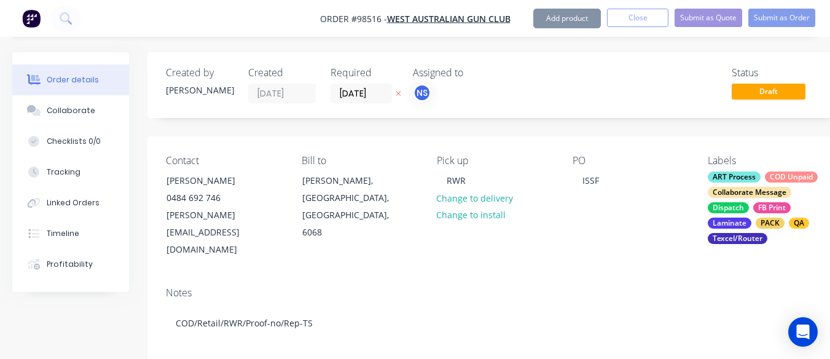
scroll to position [454, 98]
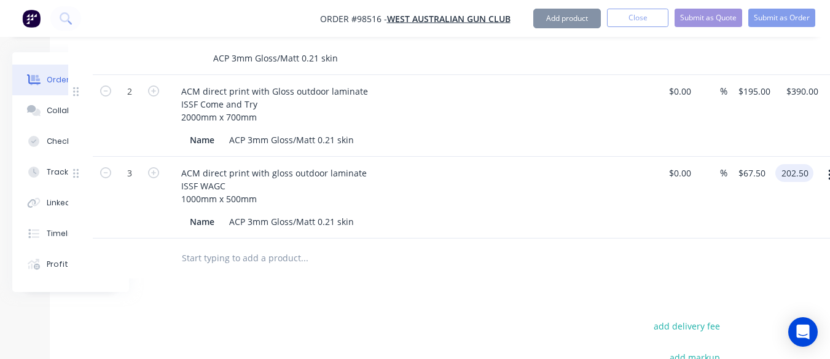
type input "$202.50"
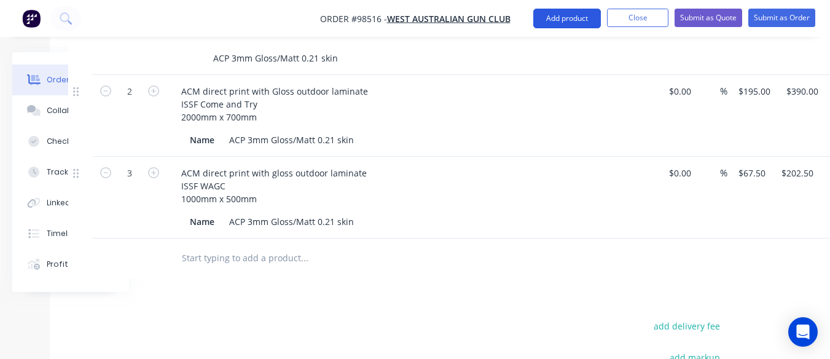
click at [553, 17] on button "Add product" at bounding box center [567, 19] width 68 height 20
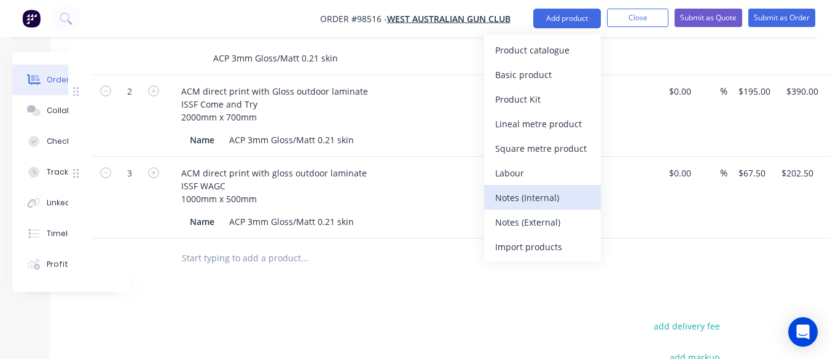
click at [544, 197] on div "Notes (Internal)" at bounding box center [542, 198] width 95 height 18
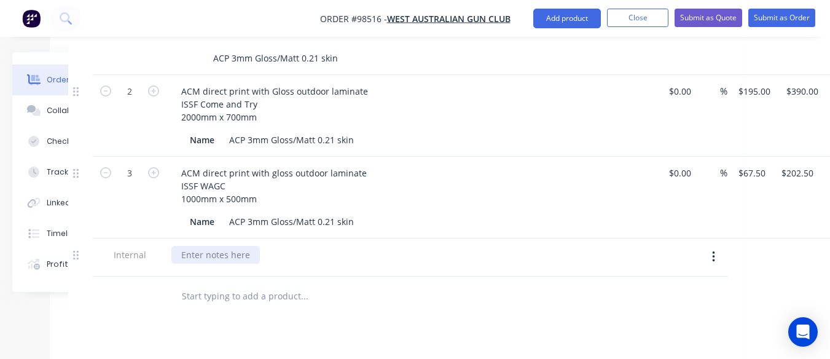
click at [221, 246] on div at bounding box center [215, 255] width 88 height 18
click at [50, 104] on button "Collaborate" at bounding box center [70, 110] width 117 height 31
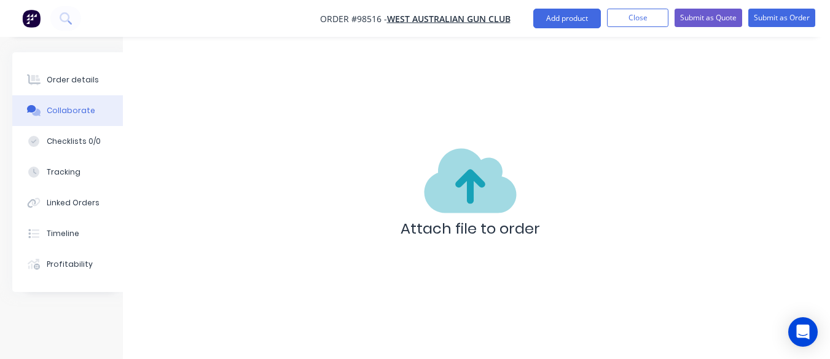
scroll to position [90, 25]
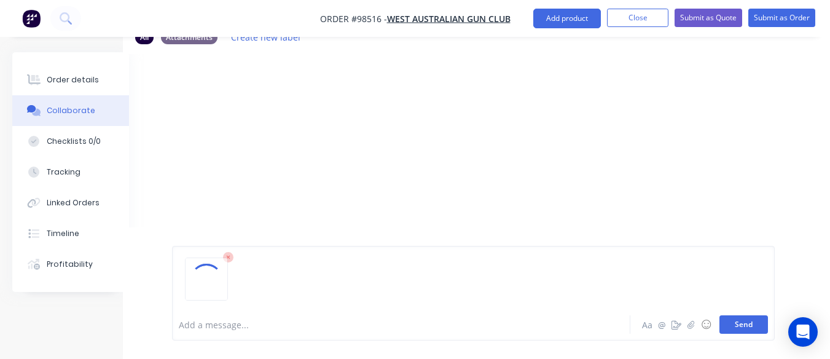
click at [736, 324] on button "Send" at bounding box center [743, 324] width 49 height 18
click at [731, 320] on button "Send" at bounding box center [743, 324] width 49 height 18
click at [737, 323] on button "Send" at bounding box center [743, 324] width 49 height 18
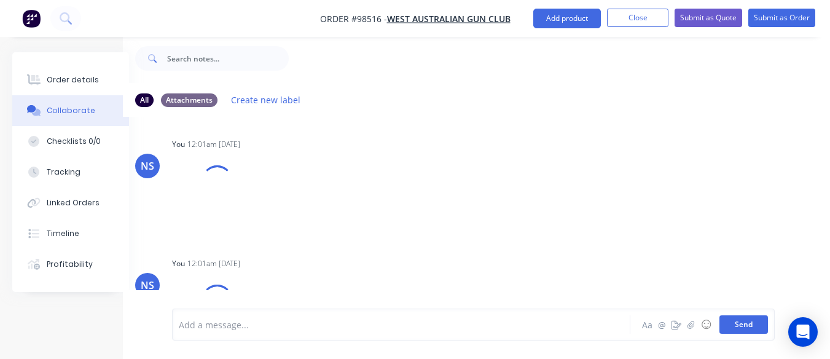
scroll to position [57, 0]
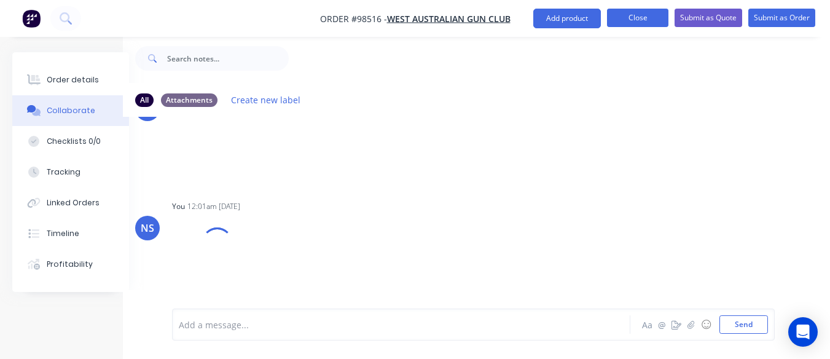
click at [635, 15] on button "Close" at bounding box center [637, 18] width 61 height 18
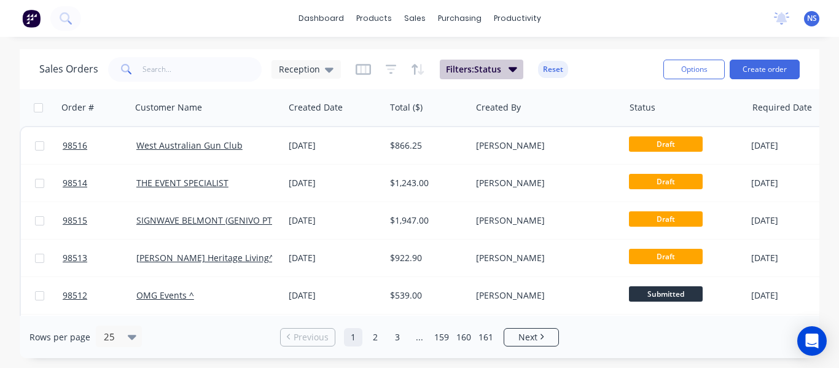
click at [504, 71] on button "Filters: Status" at bounding box center [482, 70] width 84 height 20
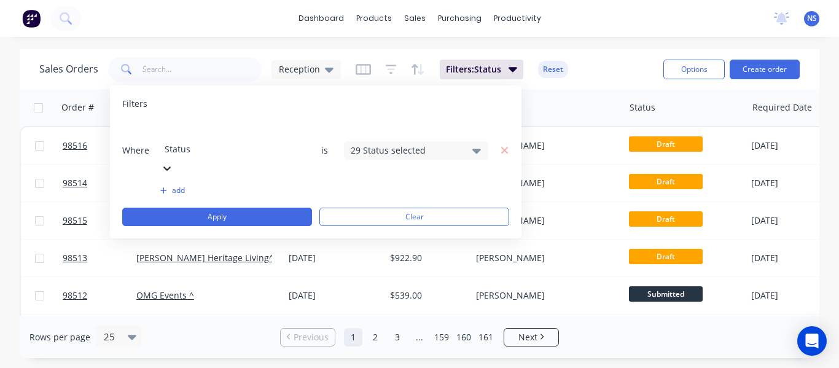
click at [453, 144] on div "29 Status selected" at bounding box center [406, 150] width 111 height 13
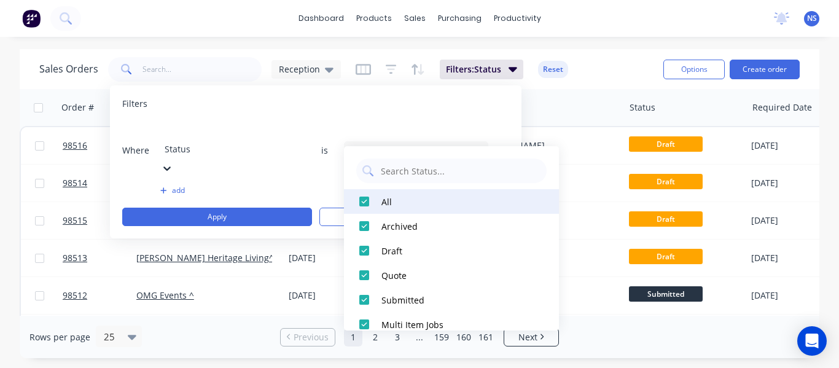
click at [367, 206] on div at bounding box center [364, 201] width 25 height 25
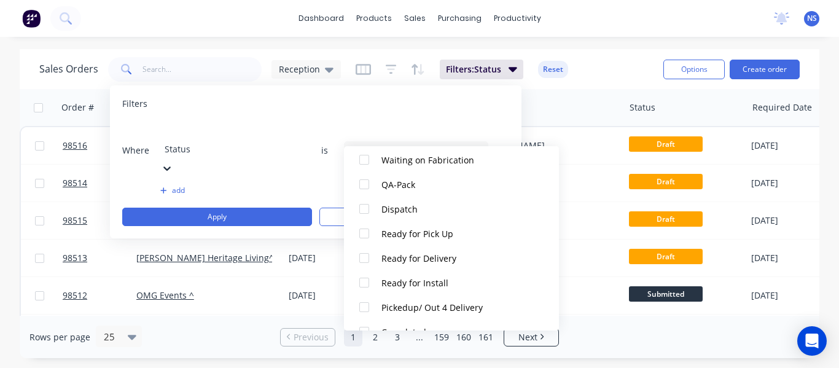
scroll to position [602, 0]
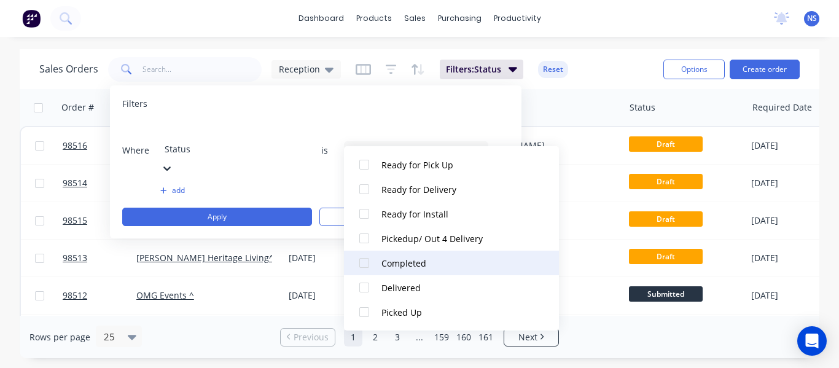
click at [370, 265] on div at bounding box center [364, 263] width 25 height 25
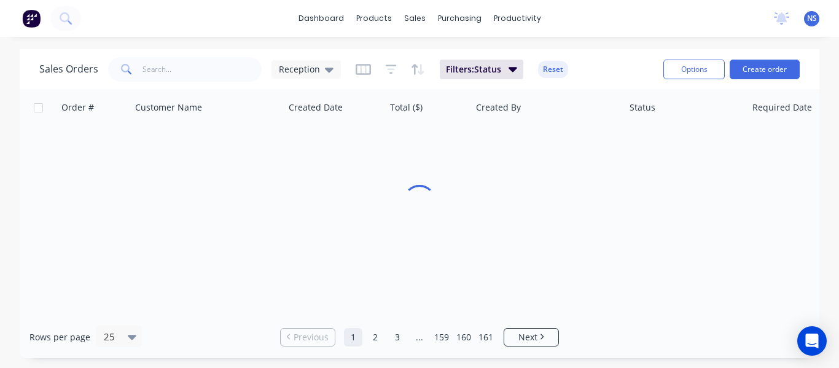
click at [591, 65] on div "Sales Orders Reception Filters: Status Reset" at bounding box center [346, 69] width 614 height 30
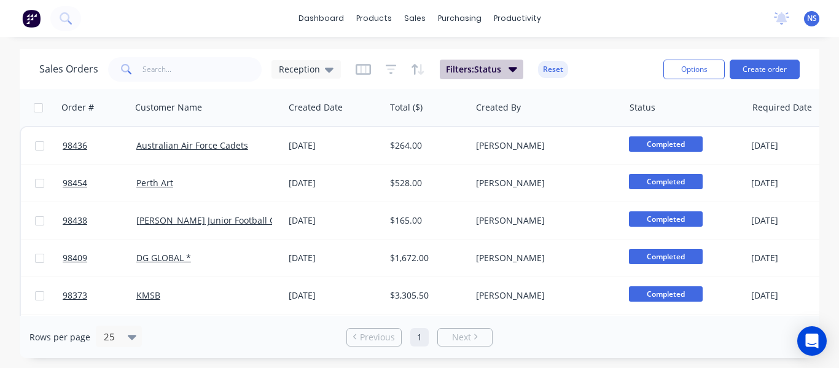
drag, startPoint x: 591, startPoint y: 65, endPoint x: 518, endPoint y: 68, distance: 72.5
click at [518, 68] on div "Sales Orders Reception Filters: Status Reset" at bounding box center [346, 69] width 614 height 30
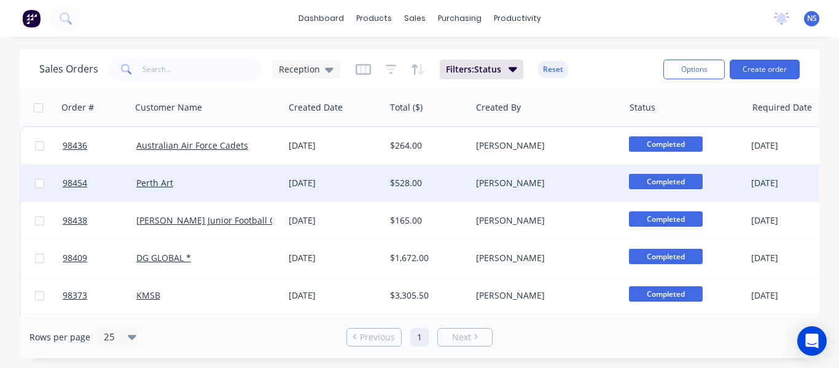
click at [240, 186] on div "Perth Art" at bounding box center [204, 183] width 136 height 12
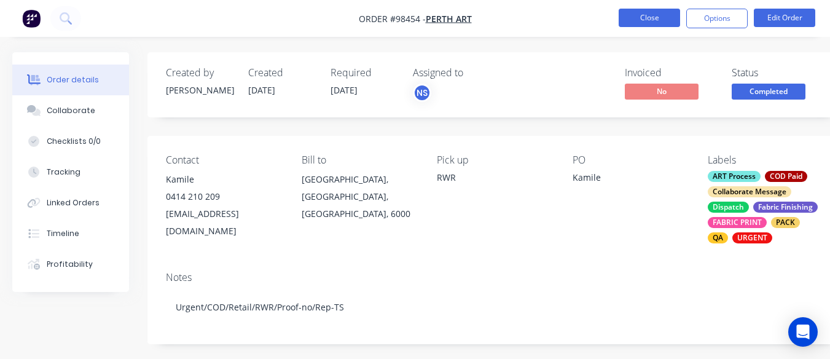
click at [636, 22] on button "Close" at bounding box center [649, 18] width 61 height 18
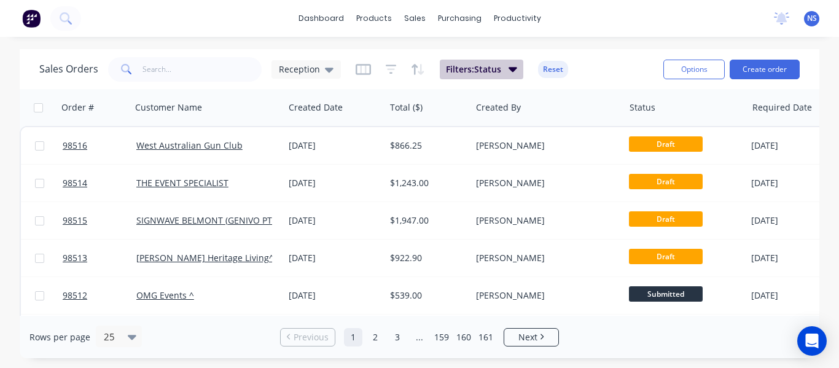
click at [506, 66] on button "Filters: Status" at bounding box center [482, 70] width 84 height 20
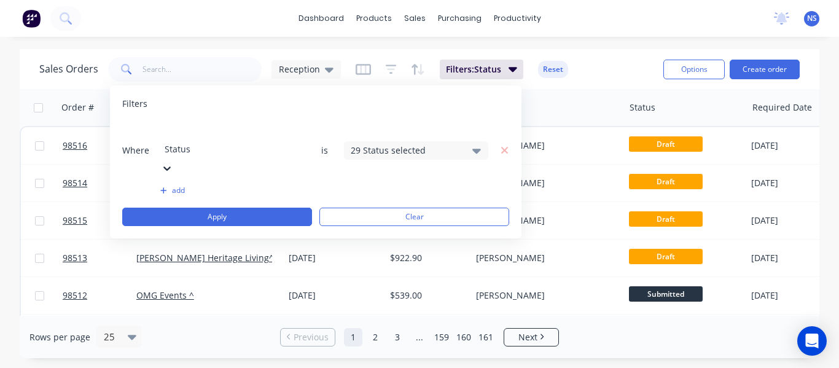
click at [410, 144] on div "29 Status selected" at bounding box center [406, 150] width 111 height 13
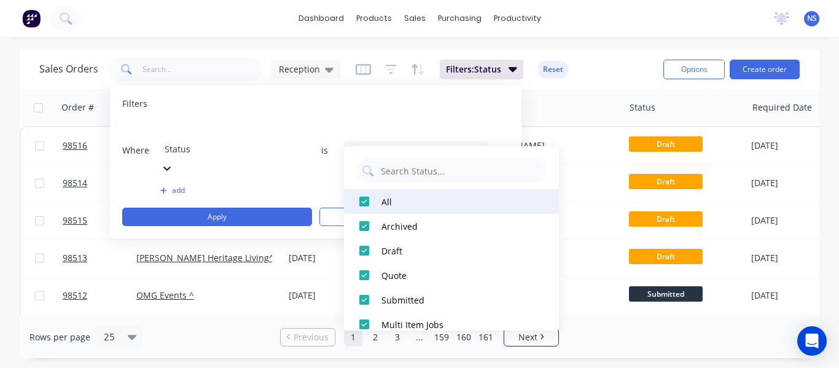
click at [361, 206] on div at bounding box center [364, 201] width 25 height 25
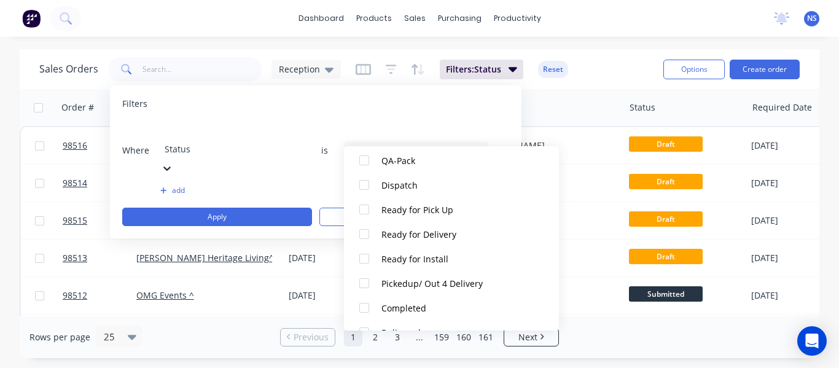
scroll to position [602, 0]
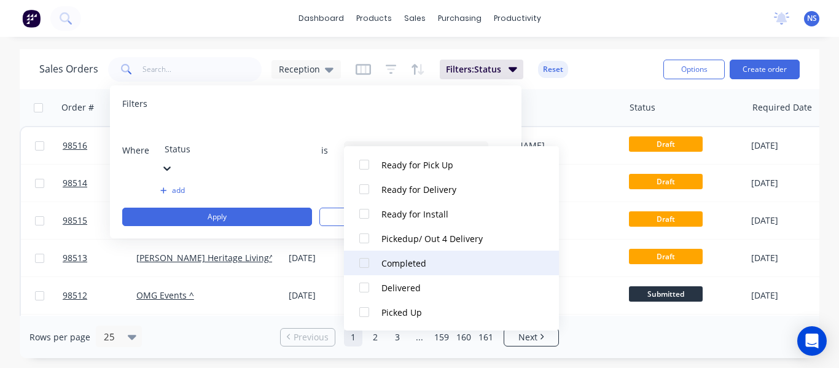
click at [363, 263] on div at bounding box center [364, 263] width 25 height 25
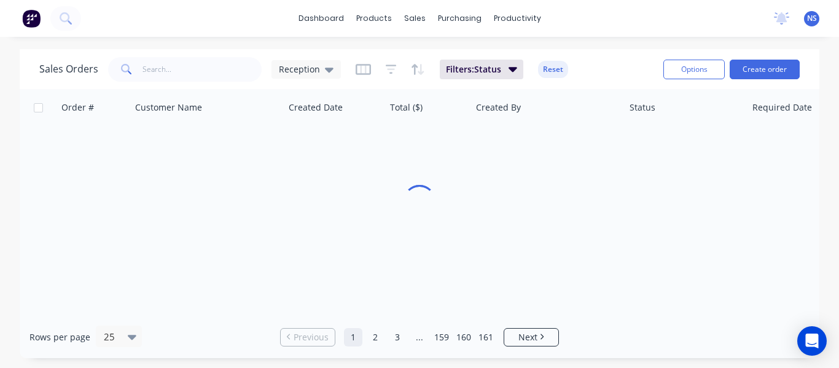
click at [603, 71] on div "Sales Orders Reception Filters: Status Reset" at bounding box center [346, 69] width 614 height 30
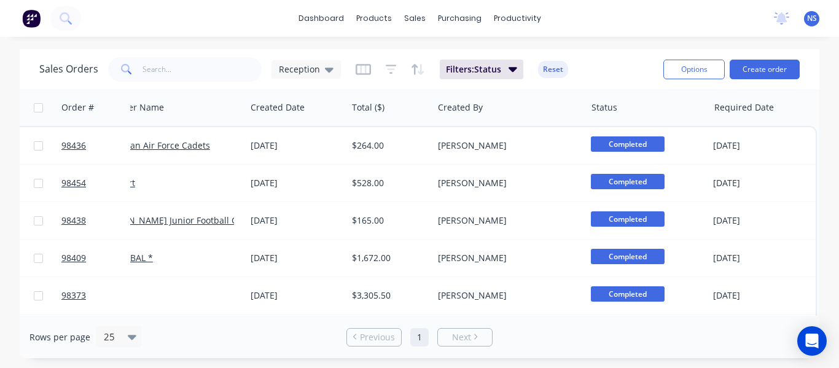
scroll to position [0, 44]
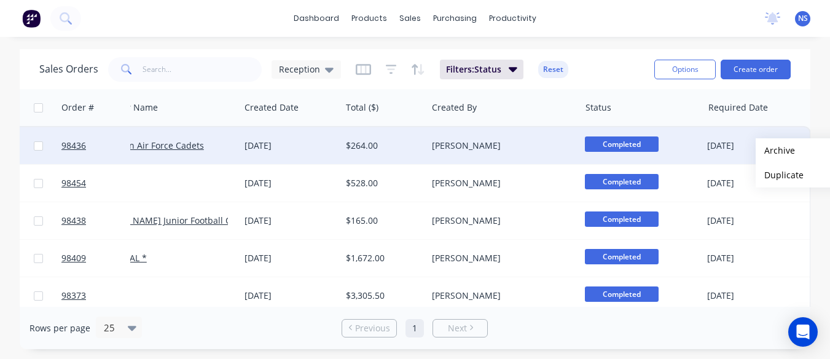
click at [775, 151] on button "Archive" at bounding box center [817, 150] width 123 height 25
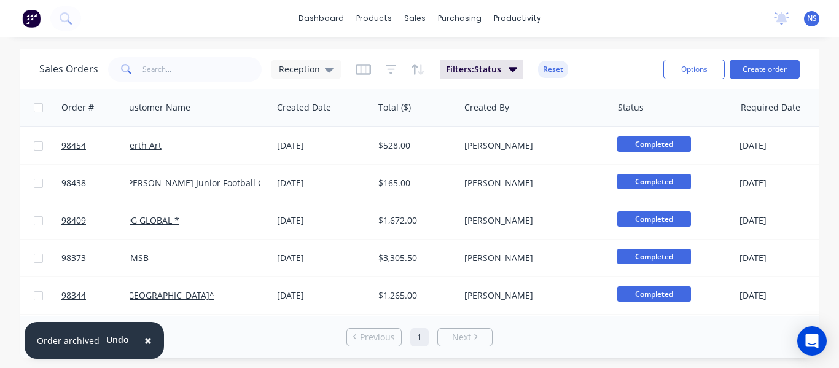
scroll to position [0, 10]
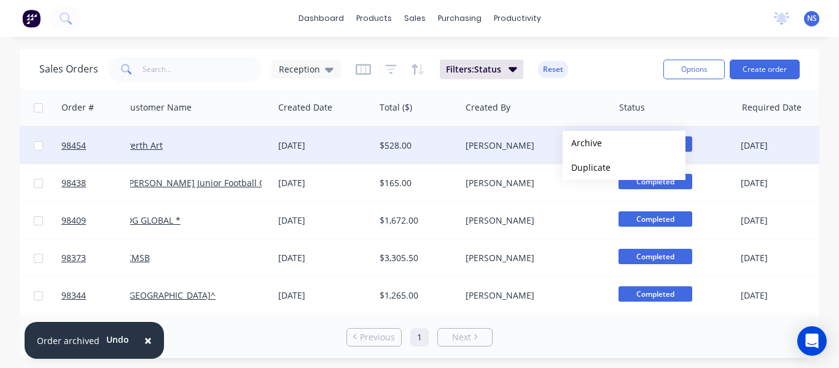
click at [582, 143] on button "Archive" at bounding box center [624, 143] width 123 height 25
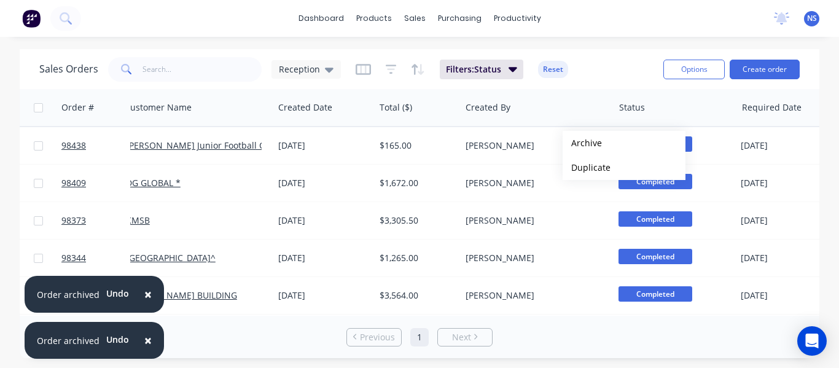
click at [582, 143] on button "Archive" at bounding box center [624, 143] width 123 height 25
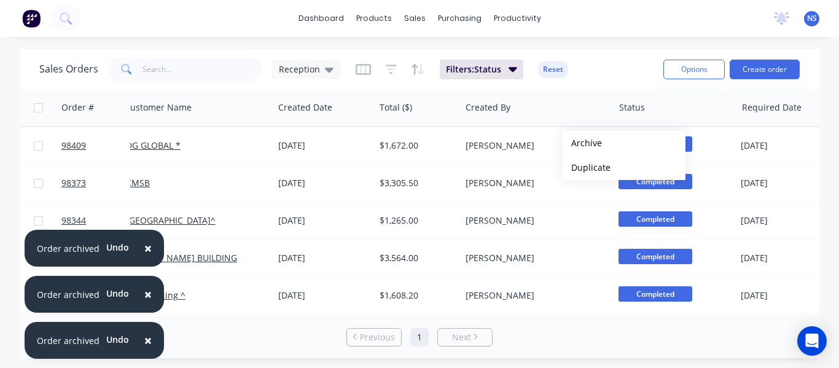
click at [582, 143] on button "Archive" at bounding box center [624, 143] width 123 height 25
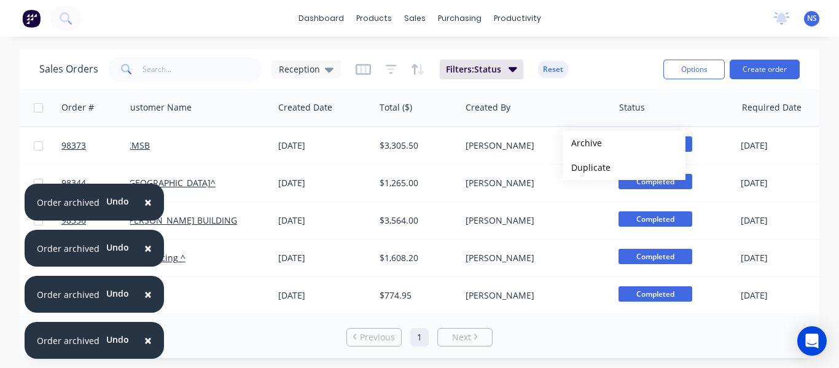
click at [582, 143] on button "Archive" at bounding box center [624, 143] width 123 height 25
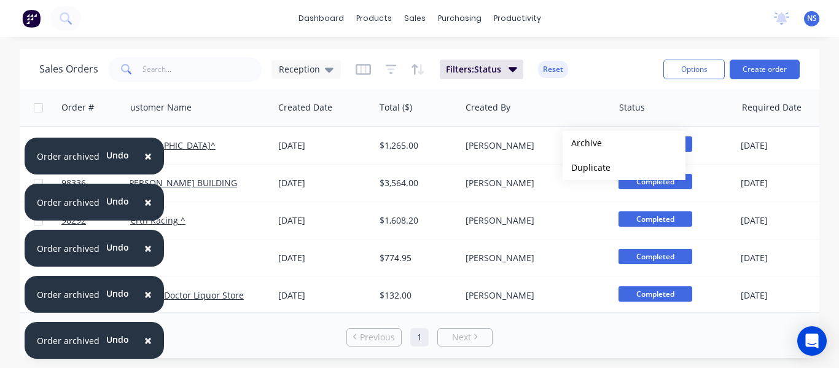
click at [582, 143] on button "Archive" at bounding box center [624, 143] width 123 height 25
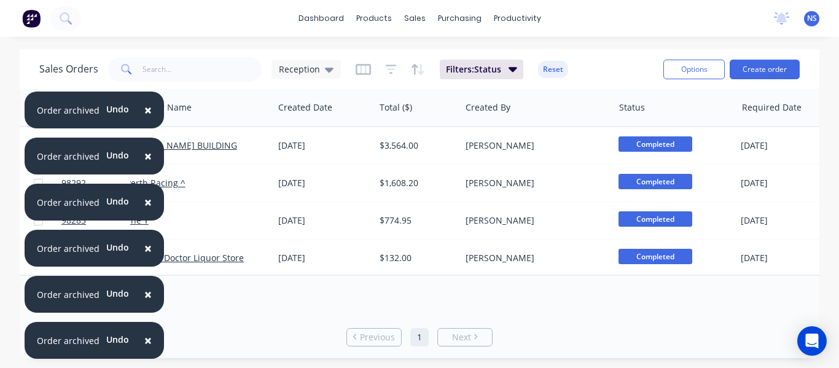
click at [145, 109] on span "×" at bounding box center [147, 109] width 7 height 17
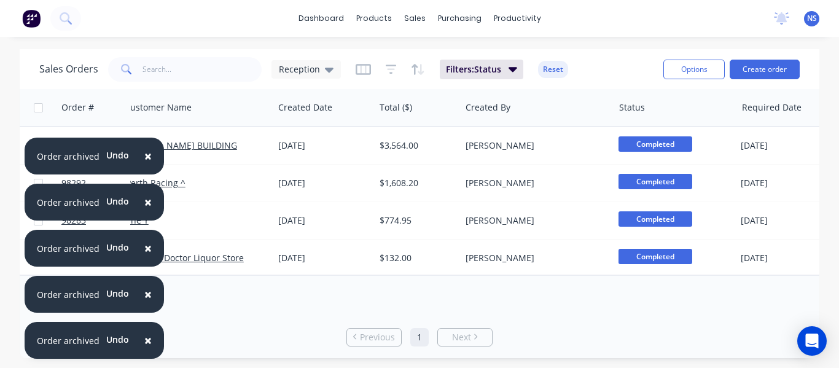
click at [144, 155] on span "×" at bounding box center [147, 155] width 7 height 17
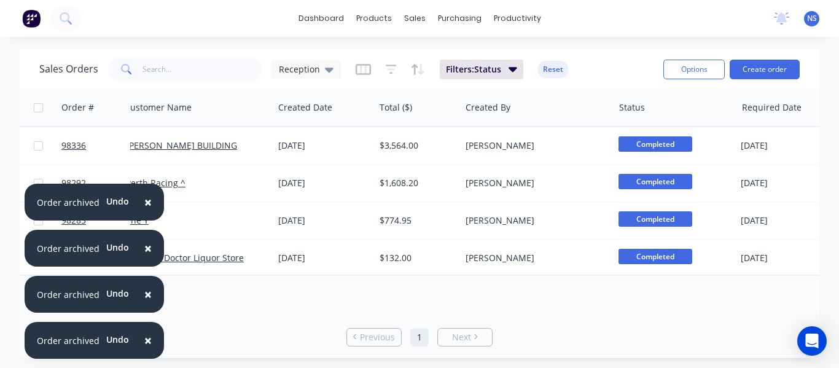
click at [144, 201] on span "×" at bounding box center [147, 202] width 7 height 17
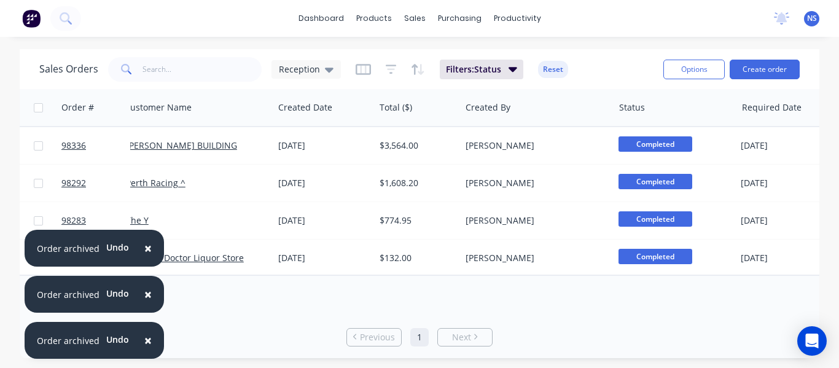
click at [144, 246] on span "×" at bounding box center [147, 248] width 7 height 17
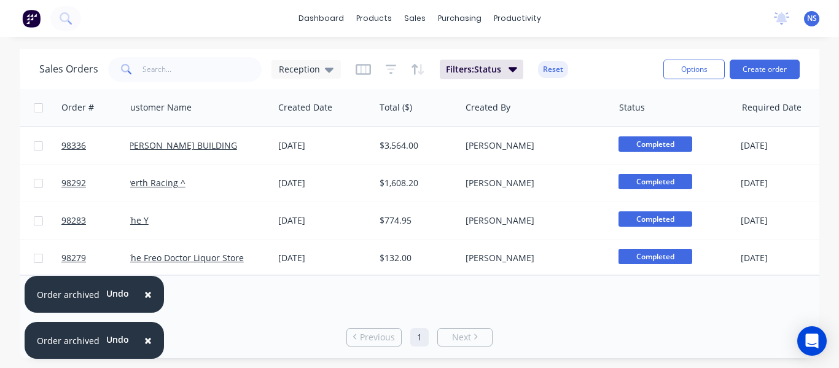
click at [145, 292] on span "×" at bounding box center [147, 294] width 7 height 17
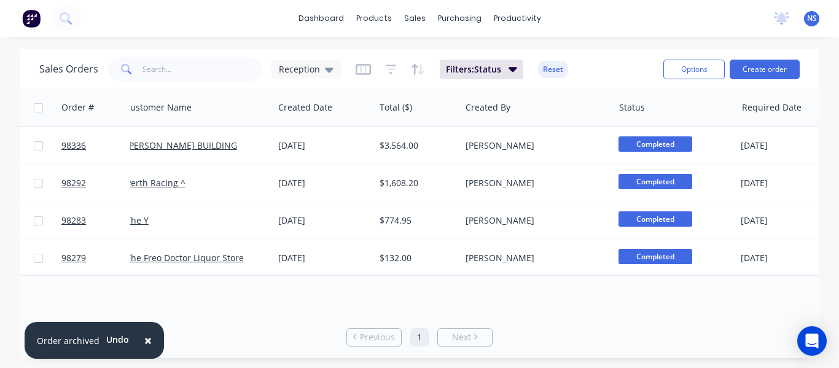
click at [144, 338] on span "×" at bounding box center [147, 340] width 7 height 17
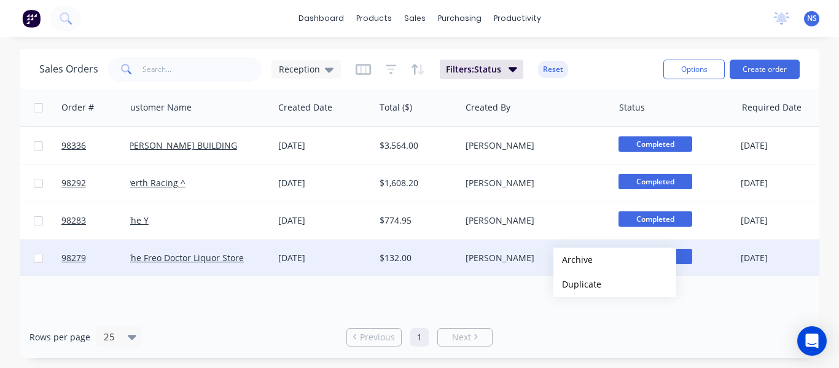
click at [573, 260] on button "Archive" at bounding box center [614, 260] width 123 height 25
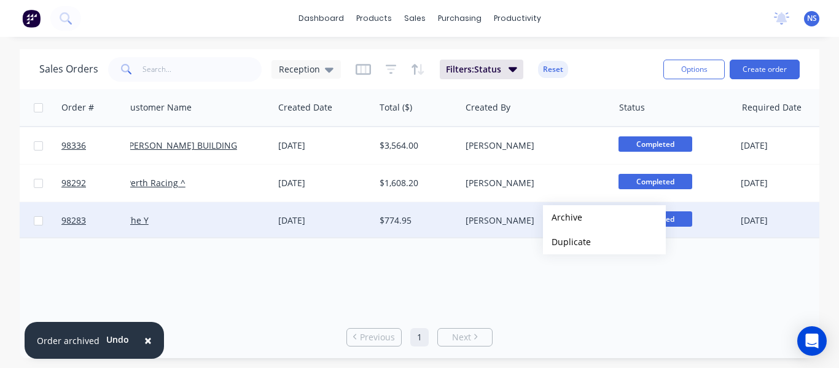
click at [563, 217] on button "Archive" at bounding box center [604, 217] width 123 height 25
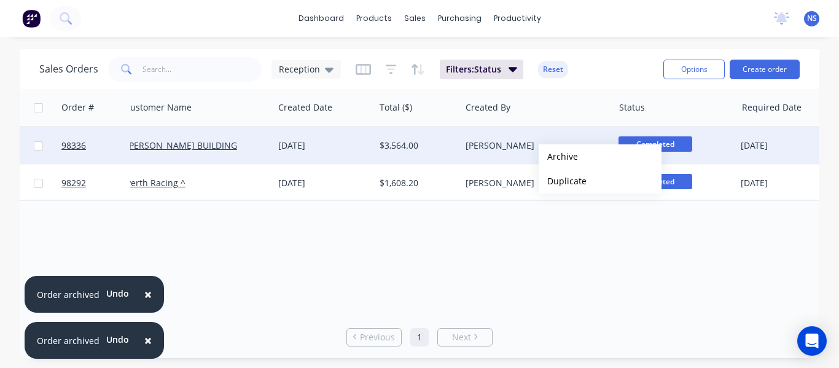
click at [558, 157] on button "Archive" at bounding box center [600, 156] width 123 height 25
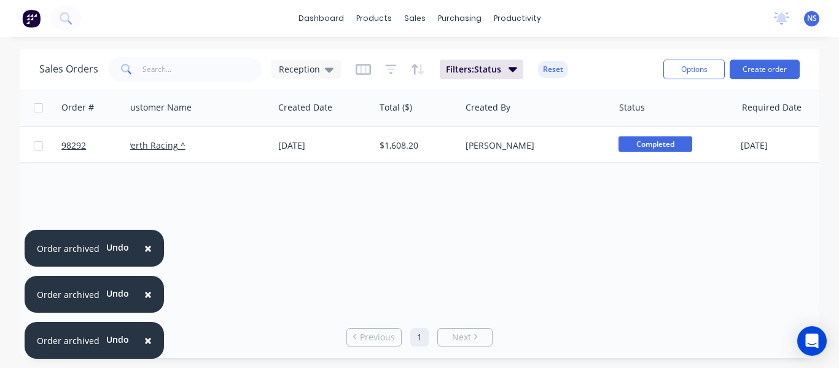
click at [146, 247] on span "×" at bounding box center [147, 248] width 7 height 17
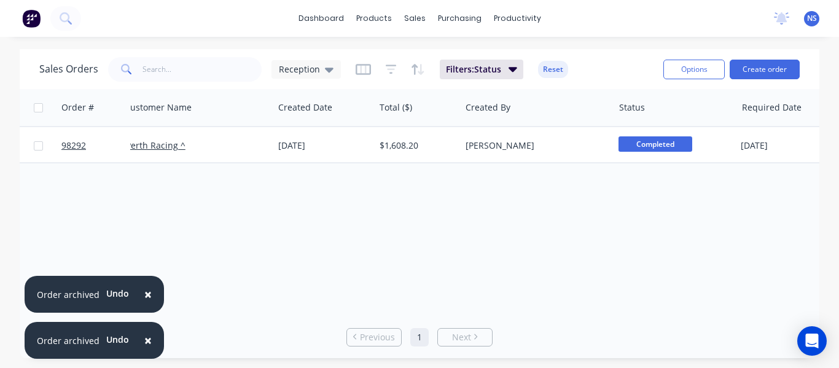
click at [146, 288] on span "×" at bounding box center [147, 294] width 7 height 17
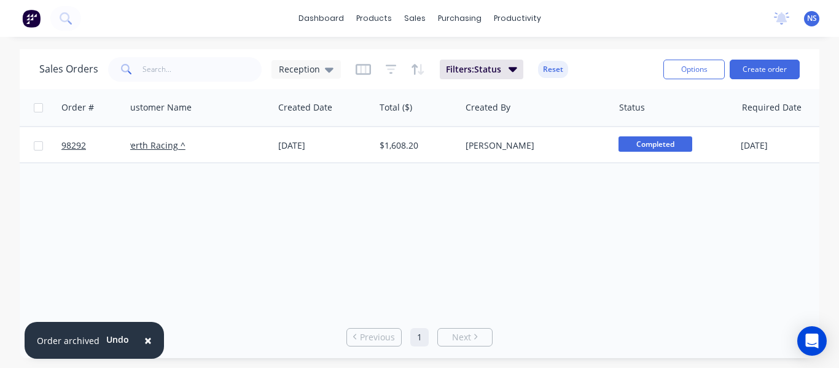
click at [145, 337] on span "×" at bounding box center [147, 340] width 7 height 17
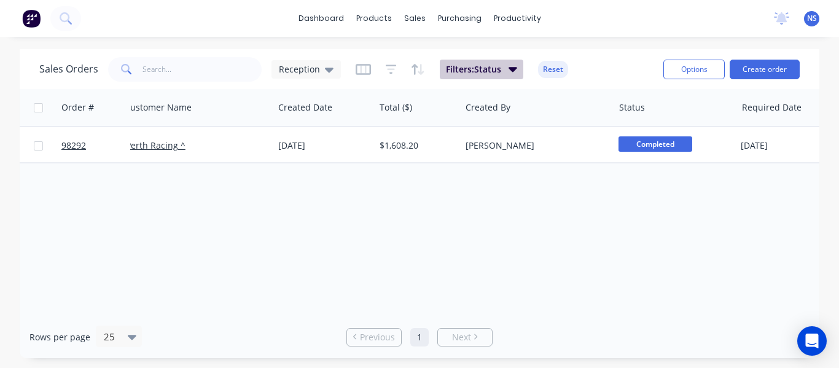
click at [510, 64] on icon "button" at bounding box center [513, 69] width 9 height 14
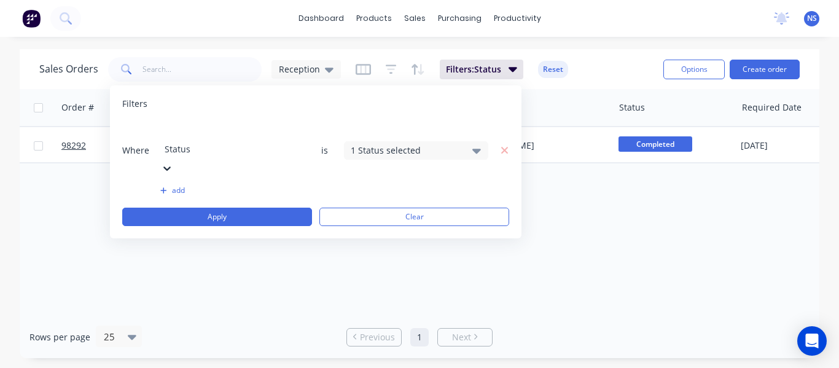
click at [468, 141] on div "1 Status selected" at bounding box center [416, 150] width 144 height 18
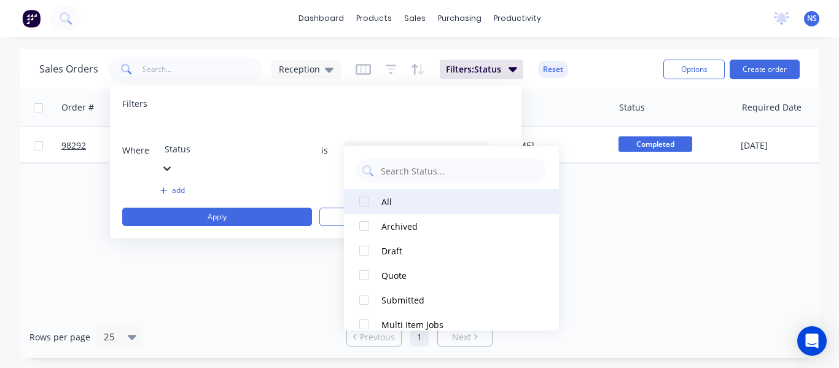
click at [367, 200] on div at bounding box center [364, 201] width 25 height 25
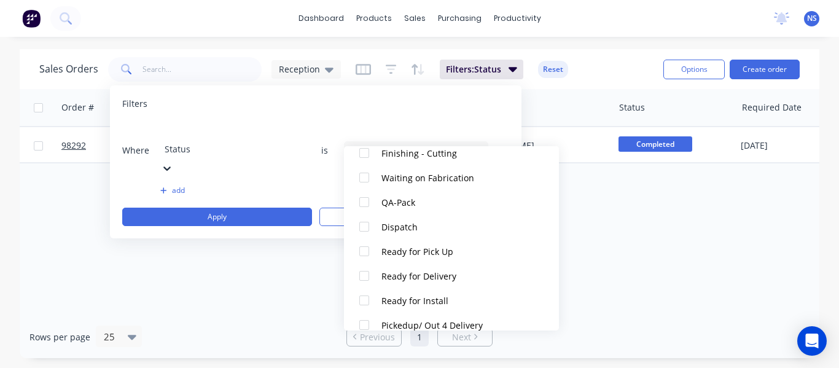
scroll to position [533, 0]
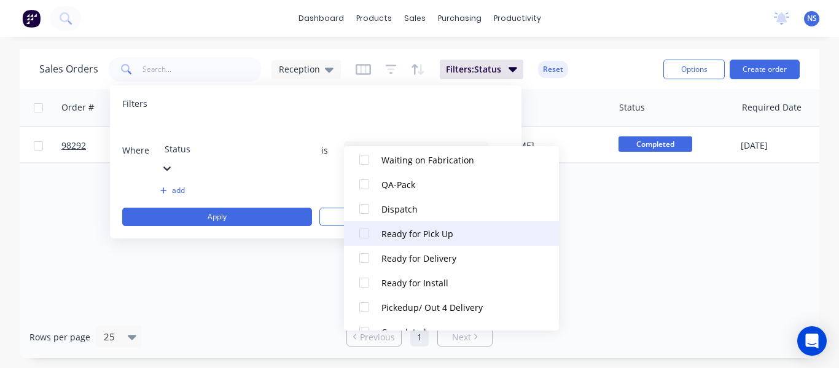
click at [365, 234] on div at bounding box center [364, 233] width 25 height 25
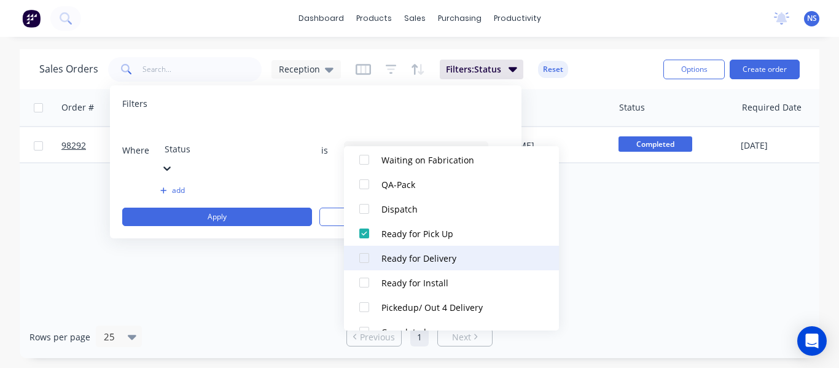
click at [361, 257] on div at bounding box center [364, 258] width 25 height 25
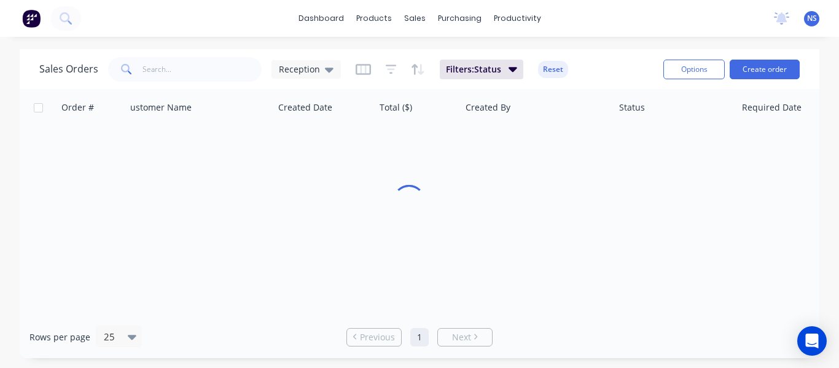
click at [614, 56] on div "Sales Orders Reception Filters: Status Reset" at bounding box center [346, 69] width 614 height 30
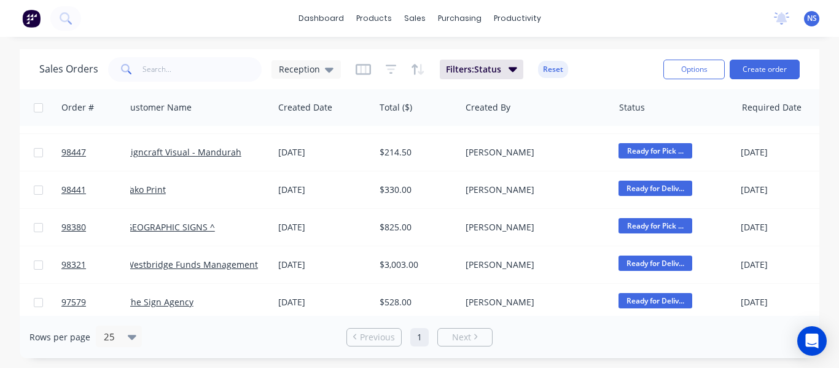
scroll to position [148, 10]
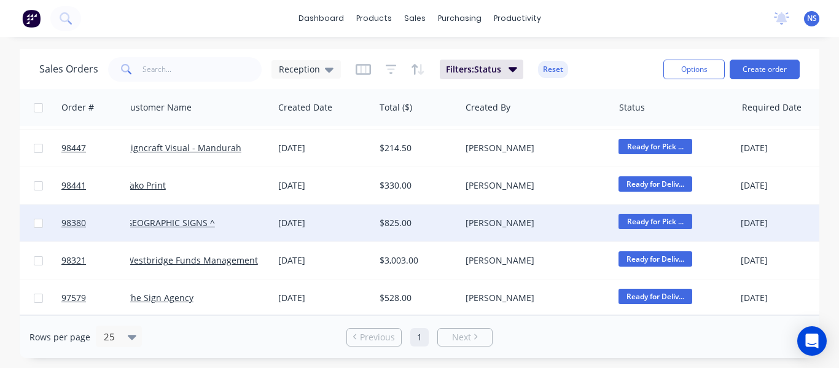
click at [670, 215] on span "Ready for Pick ..." at bounding box center [656, 221] width 74 height 15
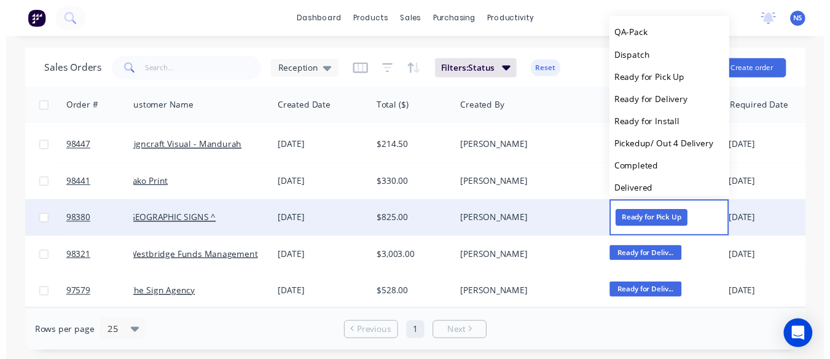
scroll to position [393, 0]
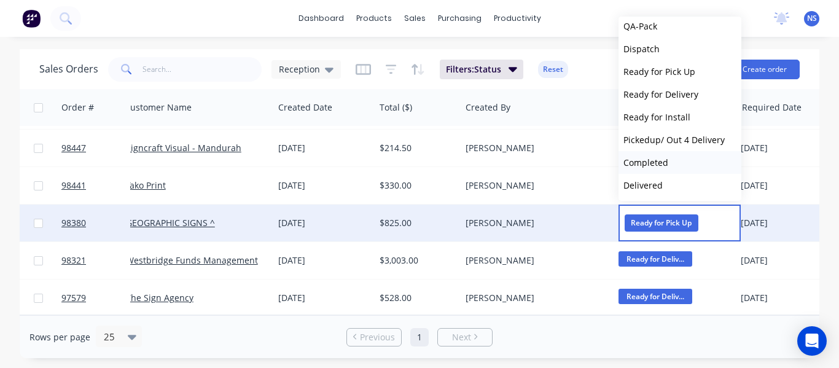
click at [694, 161] on button "Completed" at bounding box center [680, 162] width 123 height 23
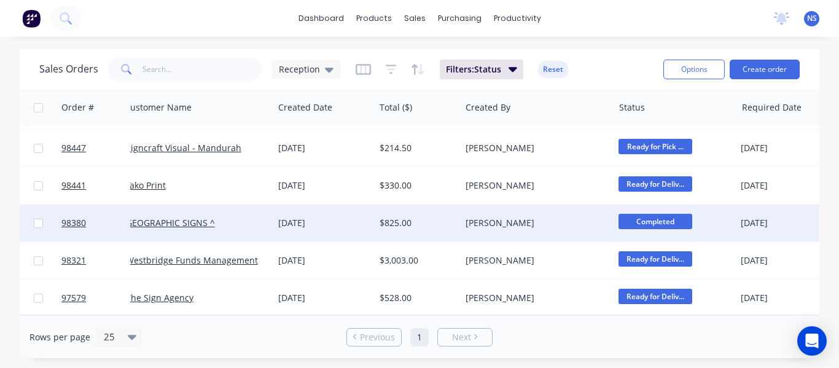
click at [583, 219] on div "[PERSON_NAME]" at bounding box center [534, 223] width 136 height 12
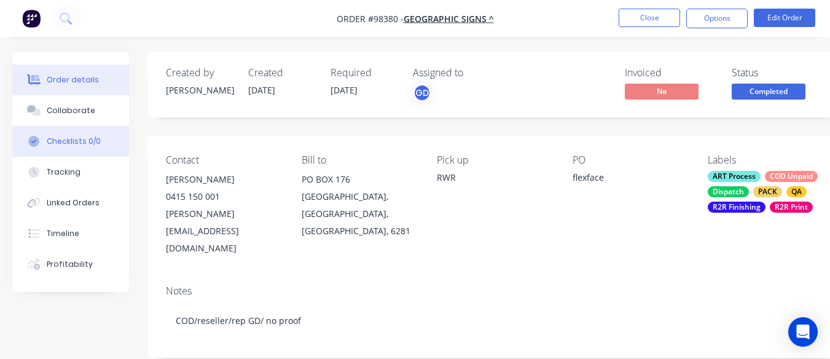
click at [111, 130] on button "Checklists 0/0" at bounding box center [70, 141] width 117 height 31
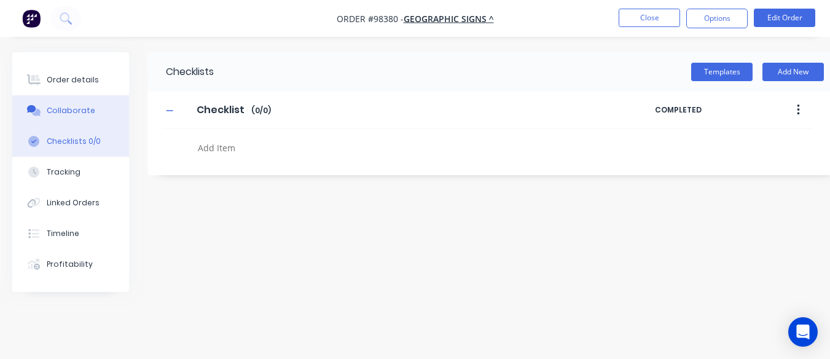
click at [96, 108] on button "Collaborate" at bounding box center [70, 110] width 117 height 31
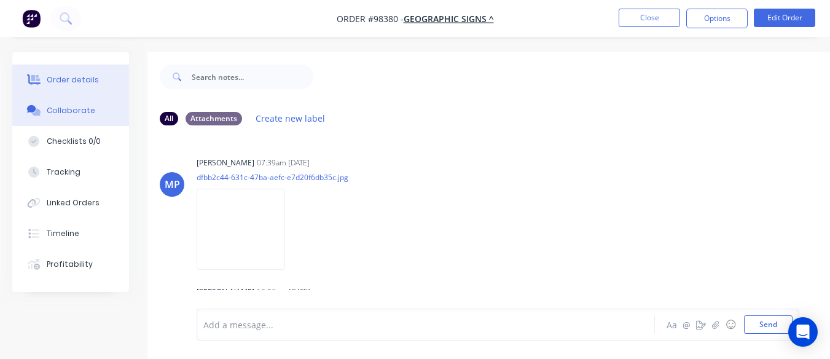
click at [74, 75] on div "Order details" at bounding box center [73, 79] width 52 height 11
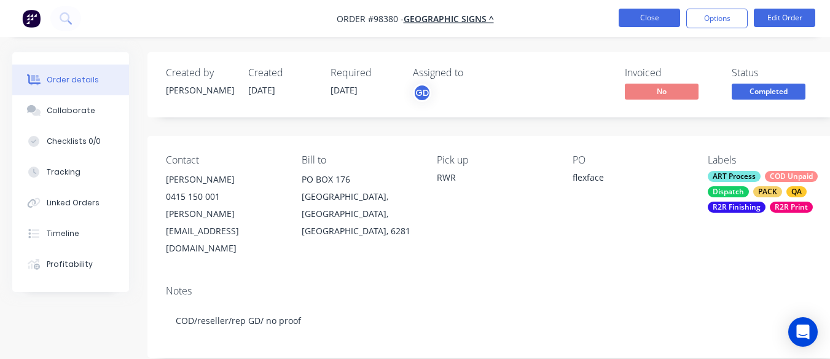
click at [647, 21] on button "Close" at bounding box center [649, 18] width 61 height 18
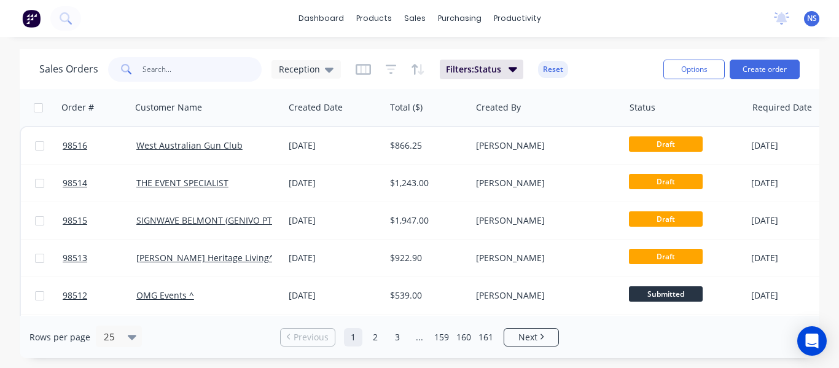
click at [167, 78] on input "text" at bounding box center [203, 69] width 120 height 25
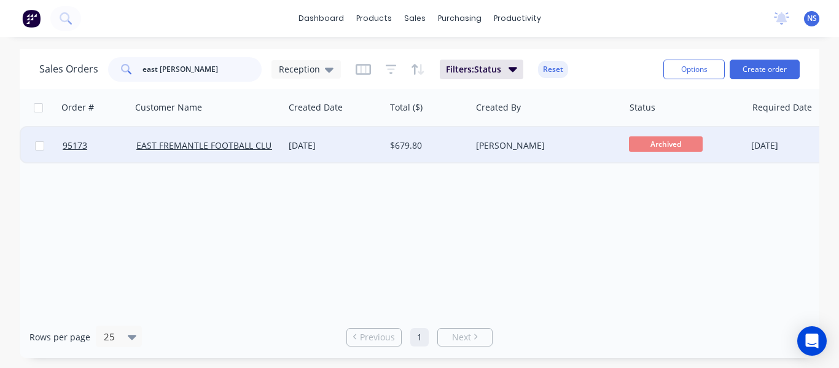
type input "east freman"
click at [366, 146] on div "17 Sep 2024" at bounding box center [335, 145] width 92 height 12
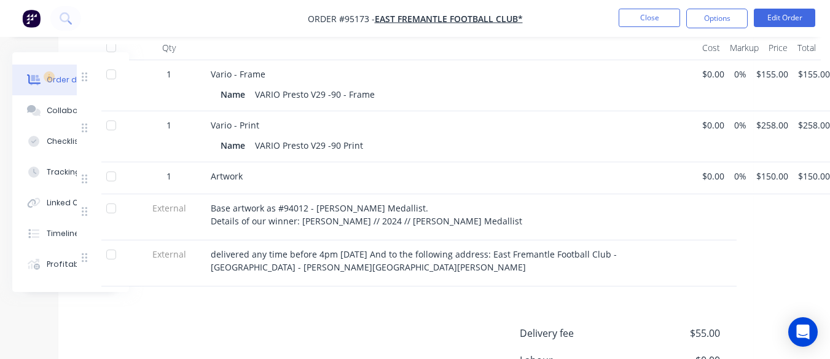
scroll to position [419, 93]
click at [756, 354] on div "Order details Collaborate Checklists 0/0 Tracking Linked Orders Timeline Profit…" at bounding box center [334, 82] width 854 height 899
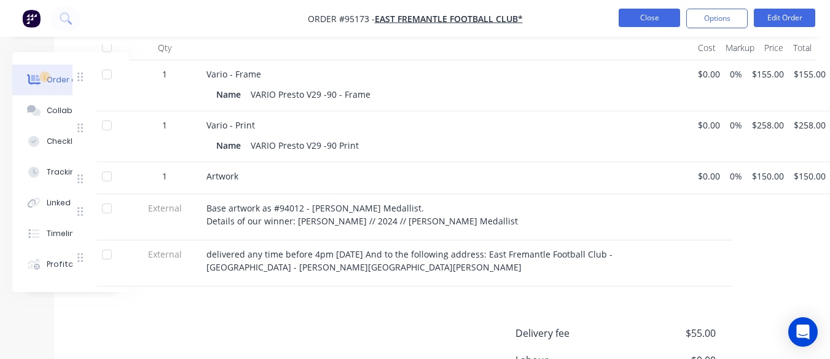
click at [657, 18] on button "Close" at bounding box center [649, 18] width 61 height 18
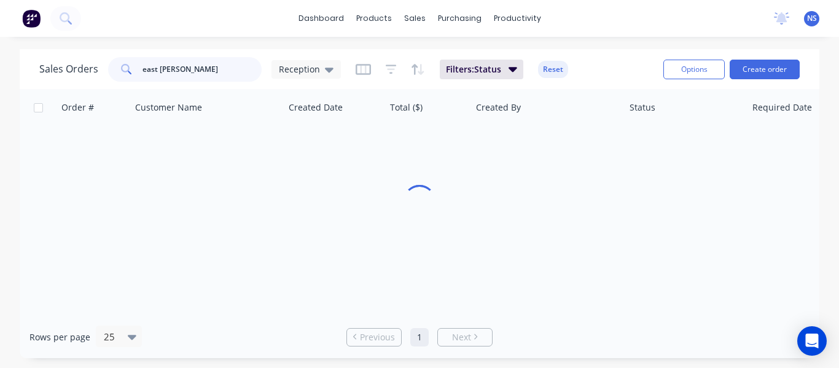
drag, startPoint x: 203, startPoint y: 74, endPoint x: 131, endPoint y: 74, distance: 71.9
click at [131, 74] on div "east freman" at bounding box center [185, 69] width 154 height 25
type input "s"
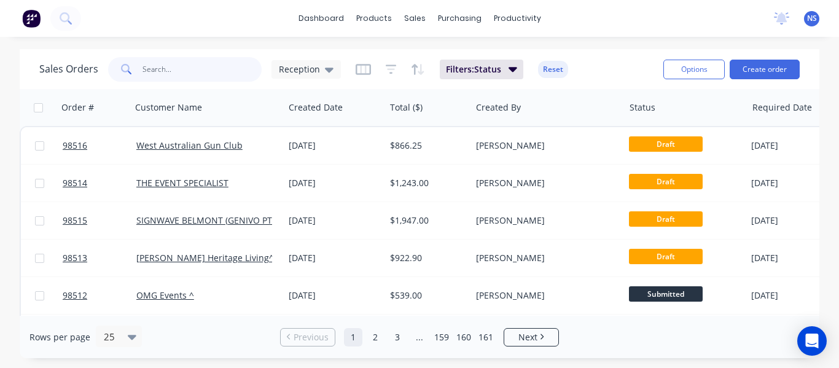
click at [168, 70] on input "text" at bounding box center [203, 69] width 120 height 25
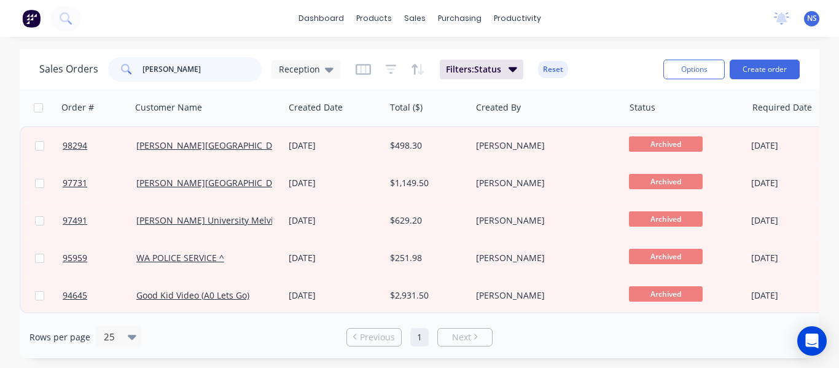
type input "murdoch"
